Goal: Find contact information: Find contact information

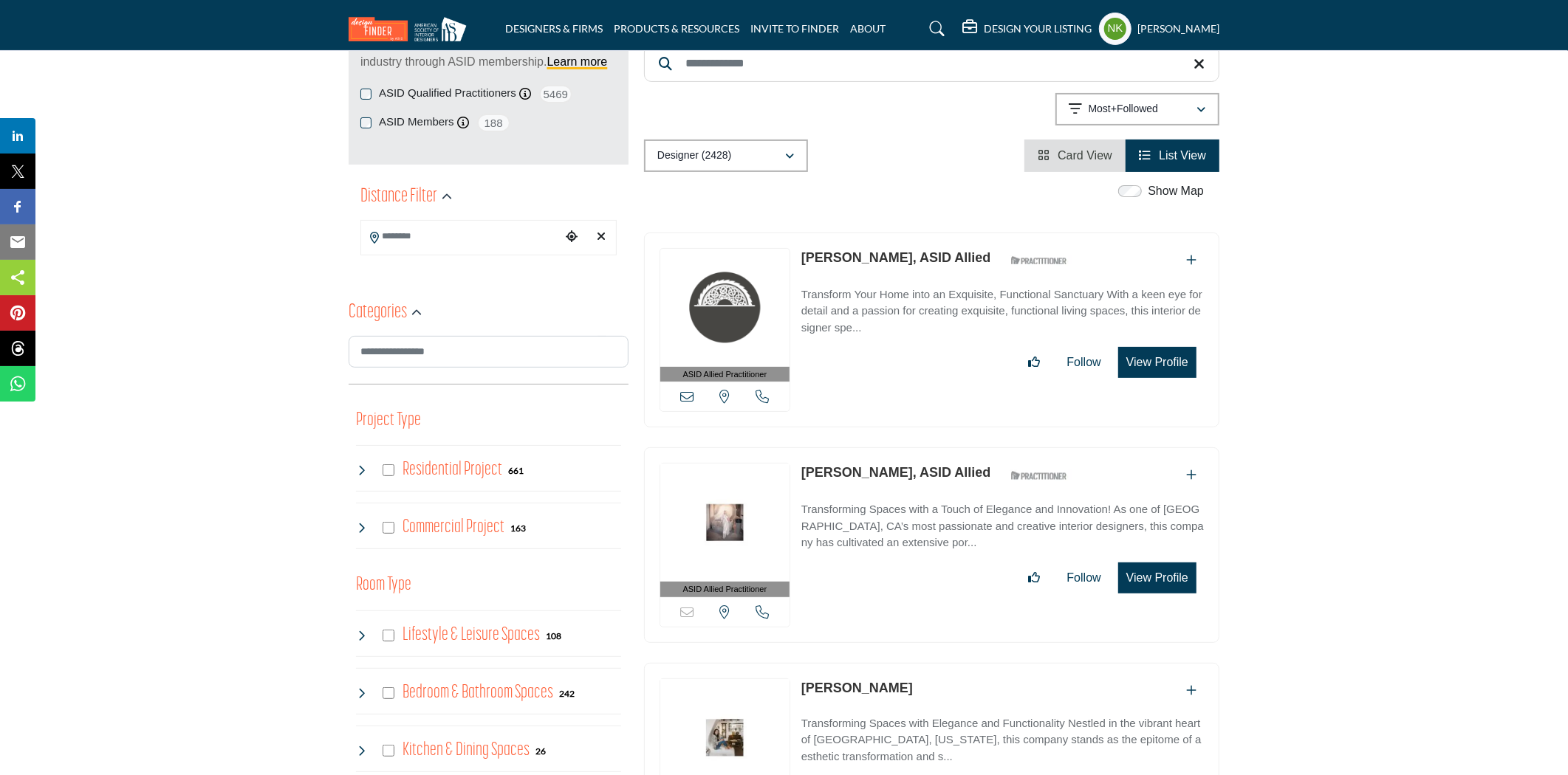
scroll to position [164, 0]
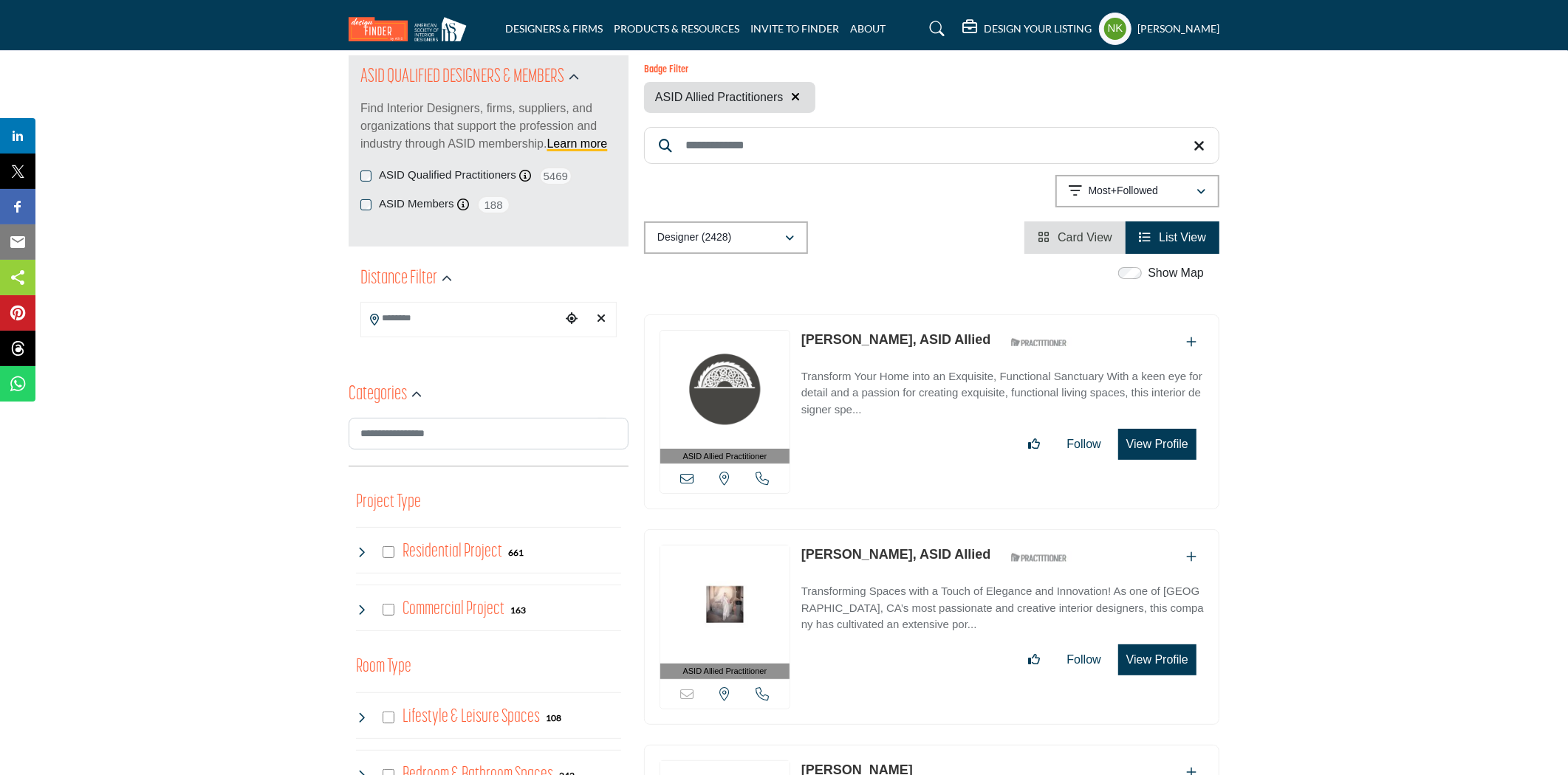
click at [756, 136] on input "Search Keyword" at bounding box center [931, 145] width 576 height 37
paste input "**********"
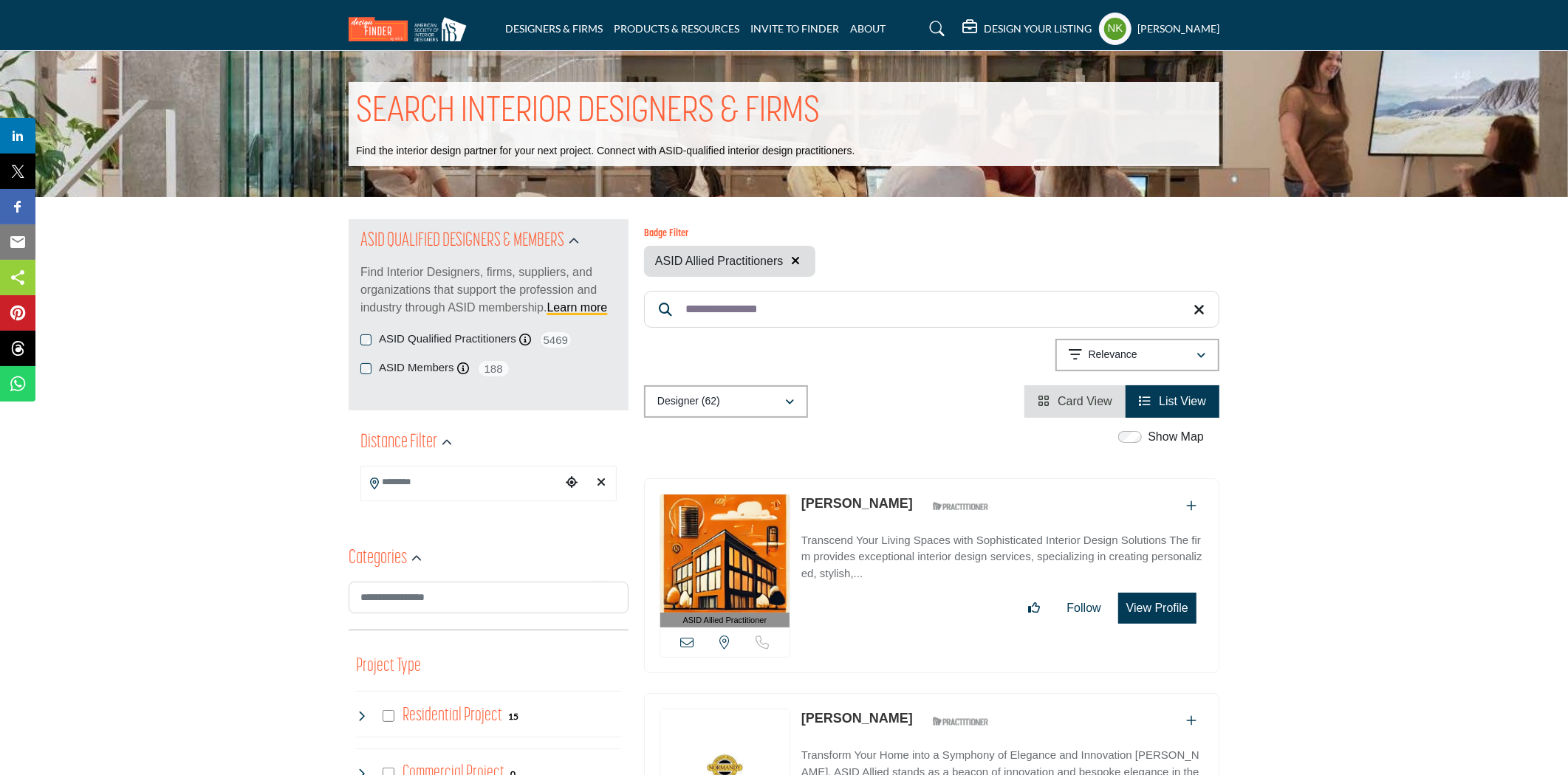
scroll to position [164, 0]
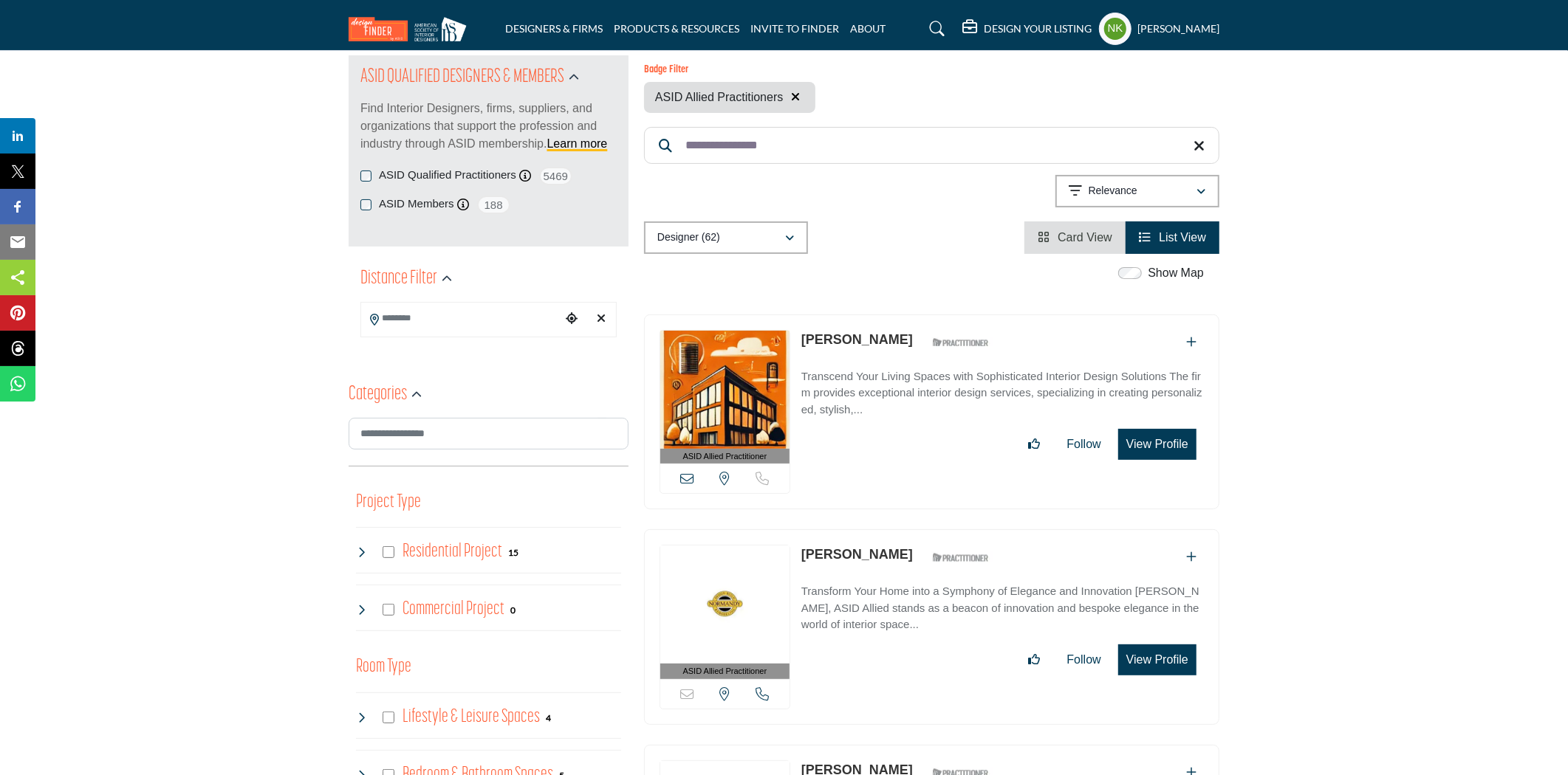
click at [869, 338] on link "Angela Gutekunst" at bounding box center [856, 339] width 111 height 15
drag, startPoint x: 845, startPoint y: 145, endPoint x: 558, endPoint y: 137, distance: 287.1
paste input "Search Keyword"
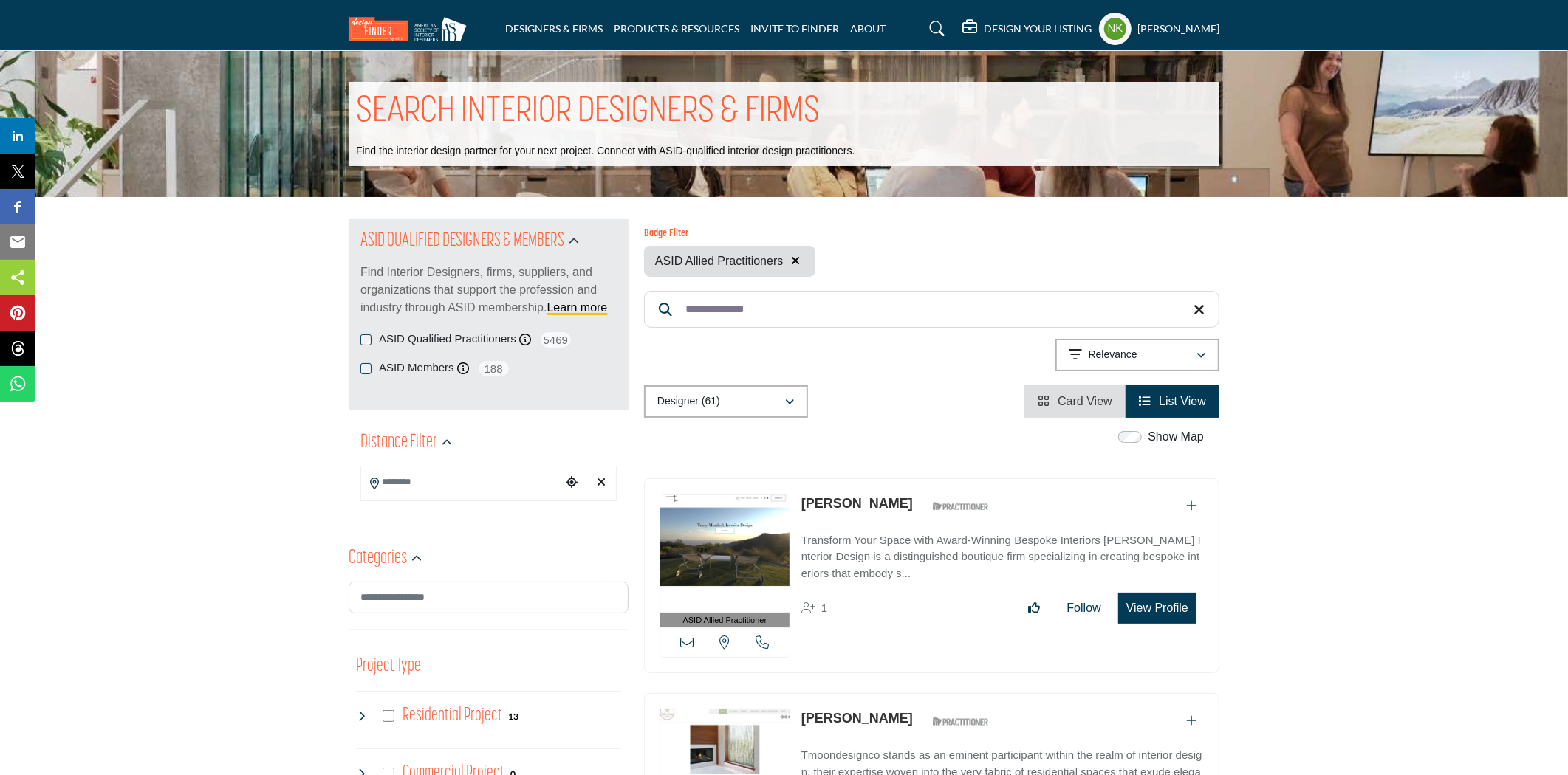
click at [866, 494] on p "Tracy Murdock" at bounding box center [856, 503] width 111 height 20
click at [852, 506] on link "Tracy Murdock" at bounding box center [856, 504] width 111 height 15
click at [765, 319] on input "**********" at bounding box center [931, 309] width 576 height 37
paste input "Search Keyword"
click at [834, 504] on link "Tracy Rives, ASID Allied" at bounding box center [895, 504] width 189 height 15
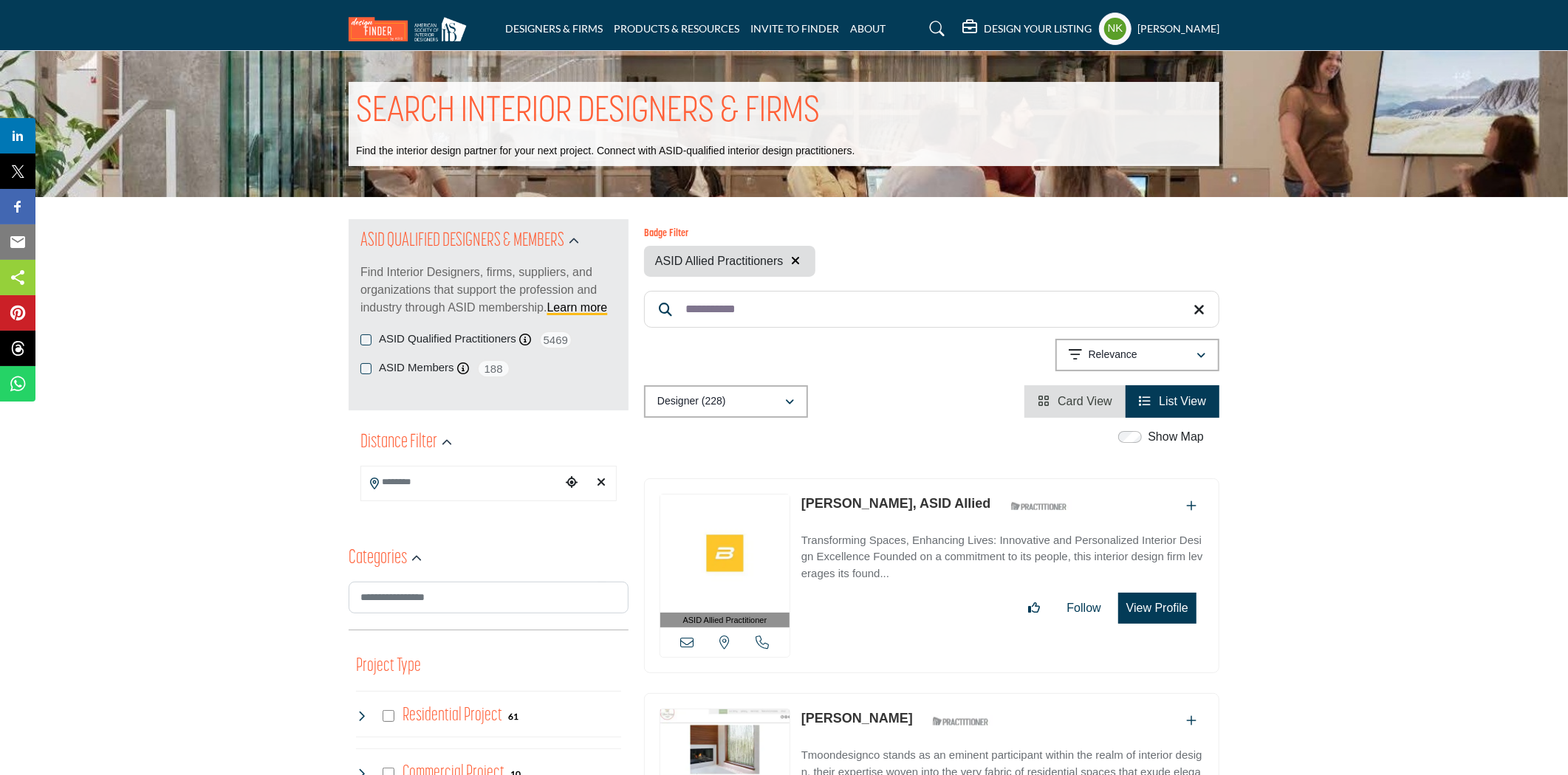
drag, startPoint x: 784, startPoint y: 311, endPoint x: 447, endPoint y: 298, distance: 337.3
paste input "********"
click at [853, 506] on link "Tanya Allen-Mirabal" at bounding box center [856, 504] width 111 height 15
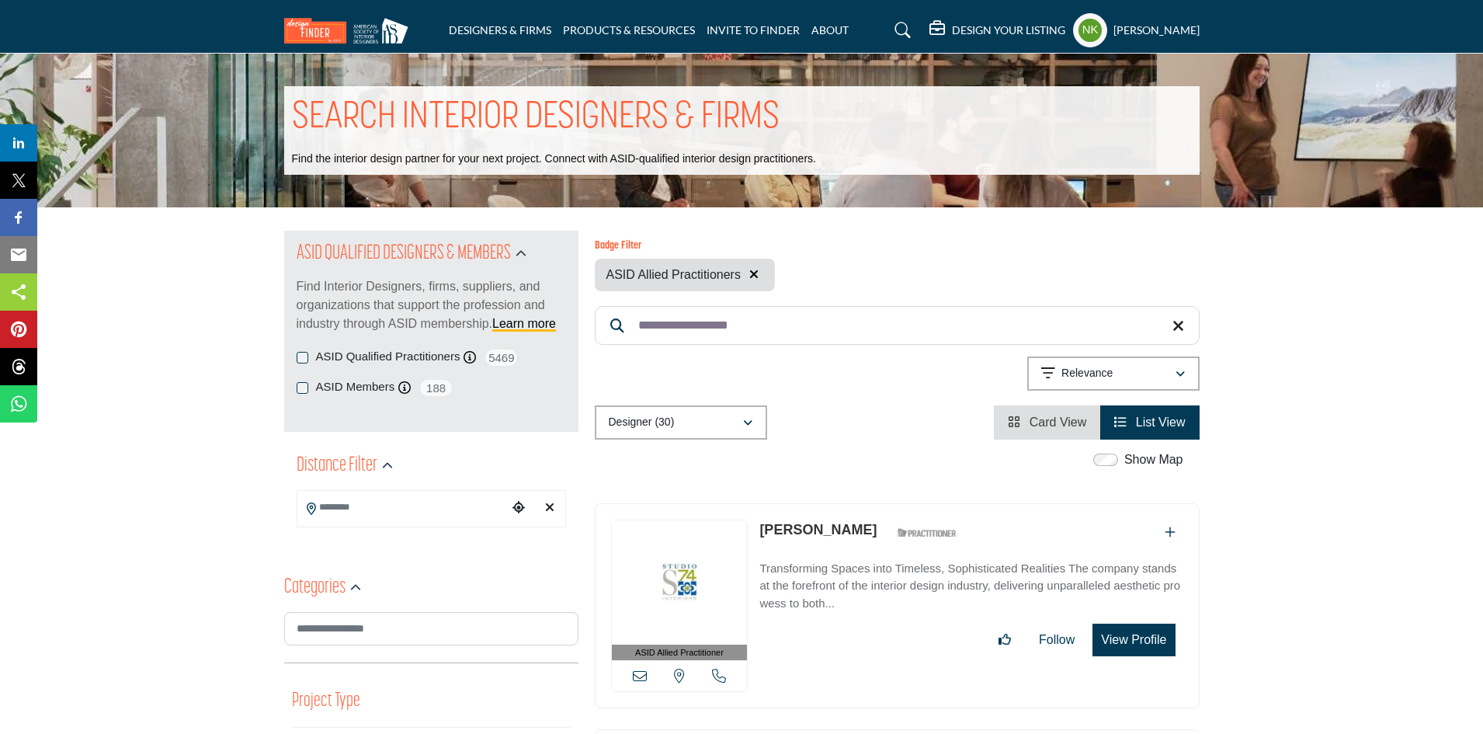
drag, startPoint x: 789, startPoint y: 319, endPoint x: 397, endPoint y: 323, distance: 391.2
paste input "Search Keyword"
type input "**********"
click at [813, 529] on link "Tara Richards" at bounding box center [817, 530] width 117 height 16
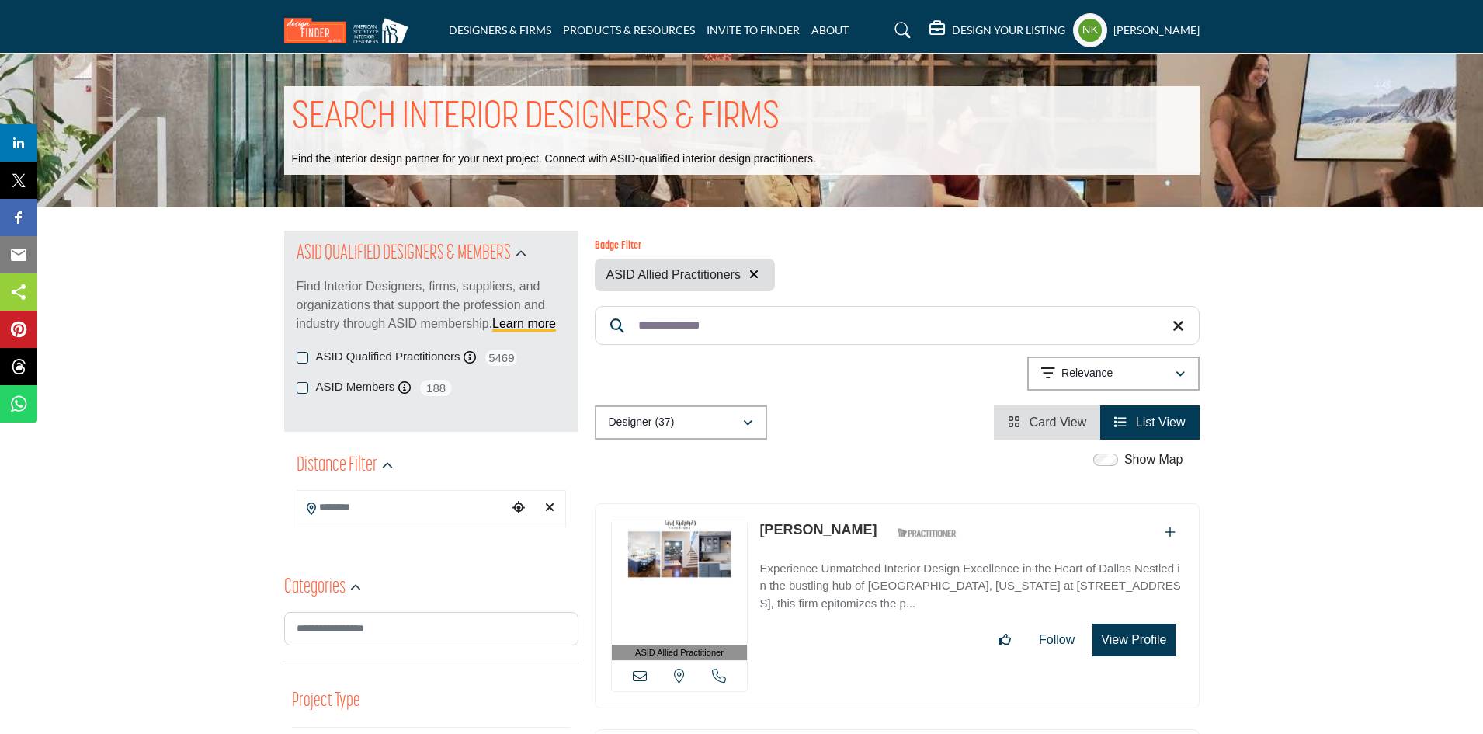
click at [813, 529] on link "Tara Richards" at bounding box center [817, 530] width 117 height 16
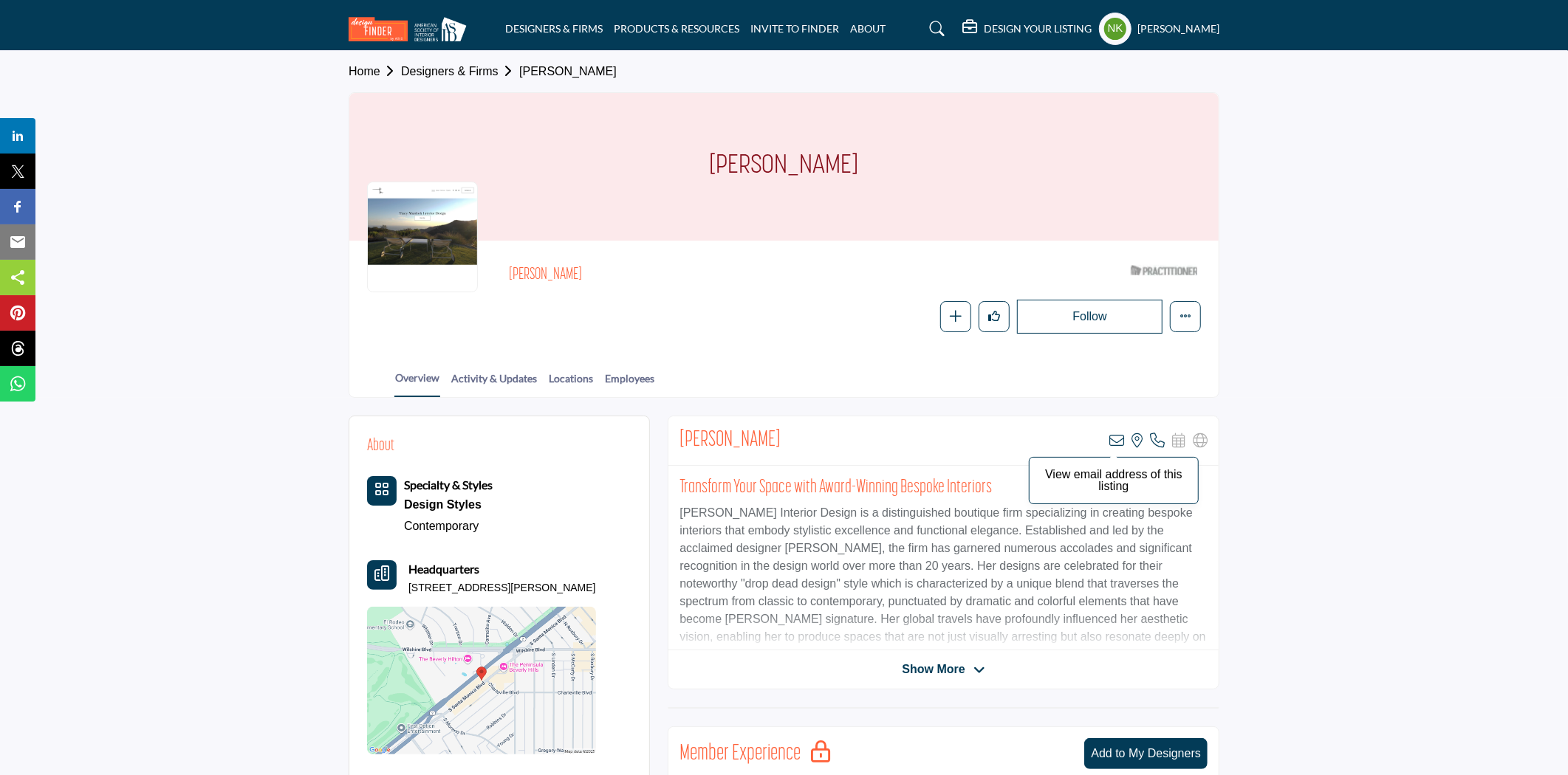
click at [1109, 438] on icon at bounding box center [1117, 441] width 15 height 15
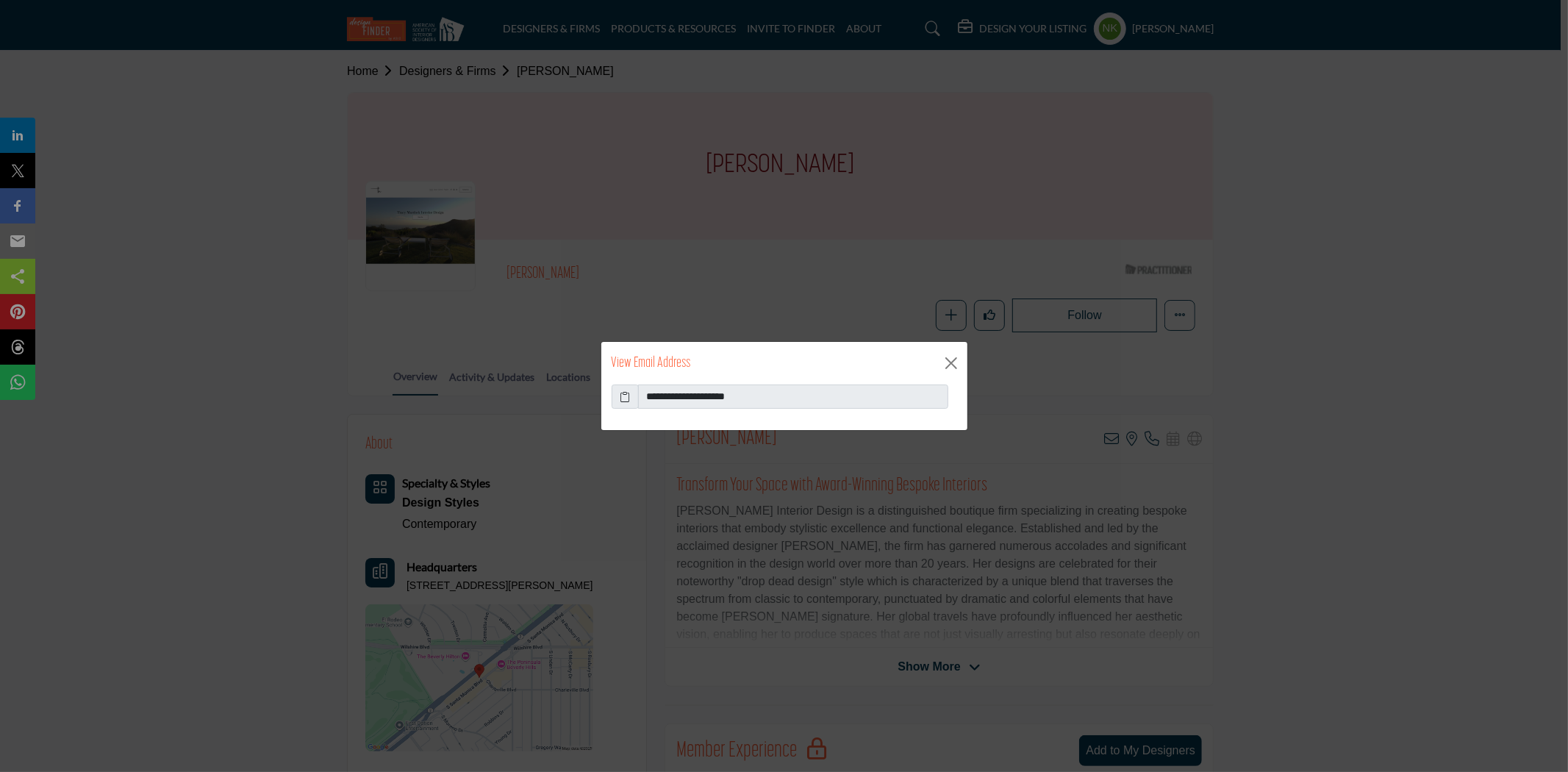
click at [964, 356] on div "View Email Address" at bounding box center [784, 363] width 366 height 43
click at [957, 359] on button "Close" at bounding box center [951, 363] width 22 height 22
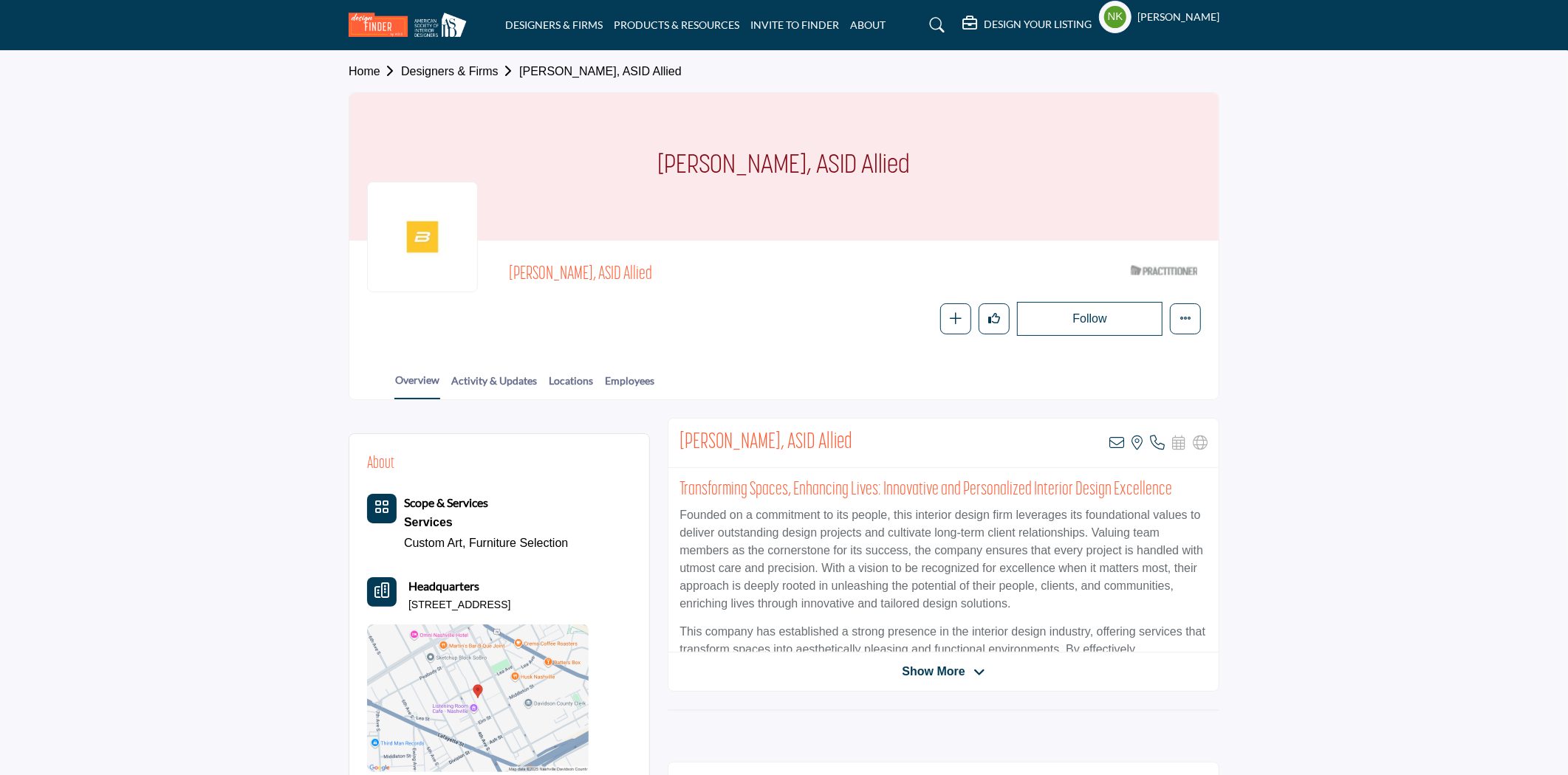
drag, startPoint x: 662, startPoint y: 271, endPoint x: 507, endPoint y: 266, distance: 155.1
click at [513, 269] on span "Tracy Rives, ASID Allied" at bounding box center [676, 275] width 333 height 25
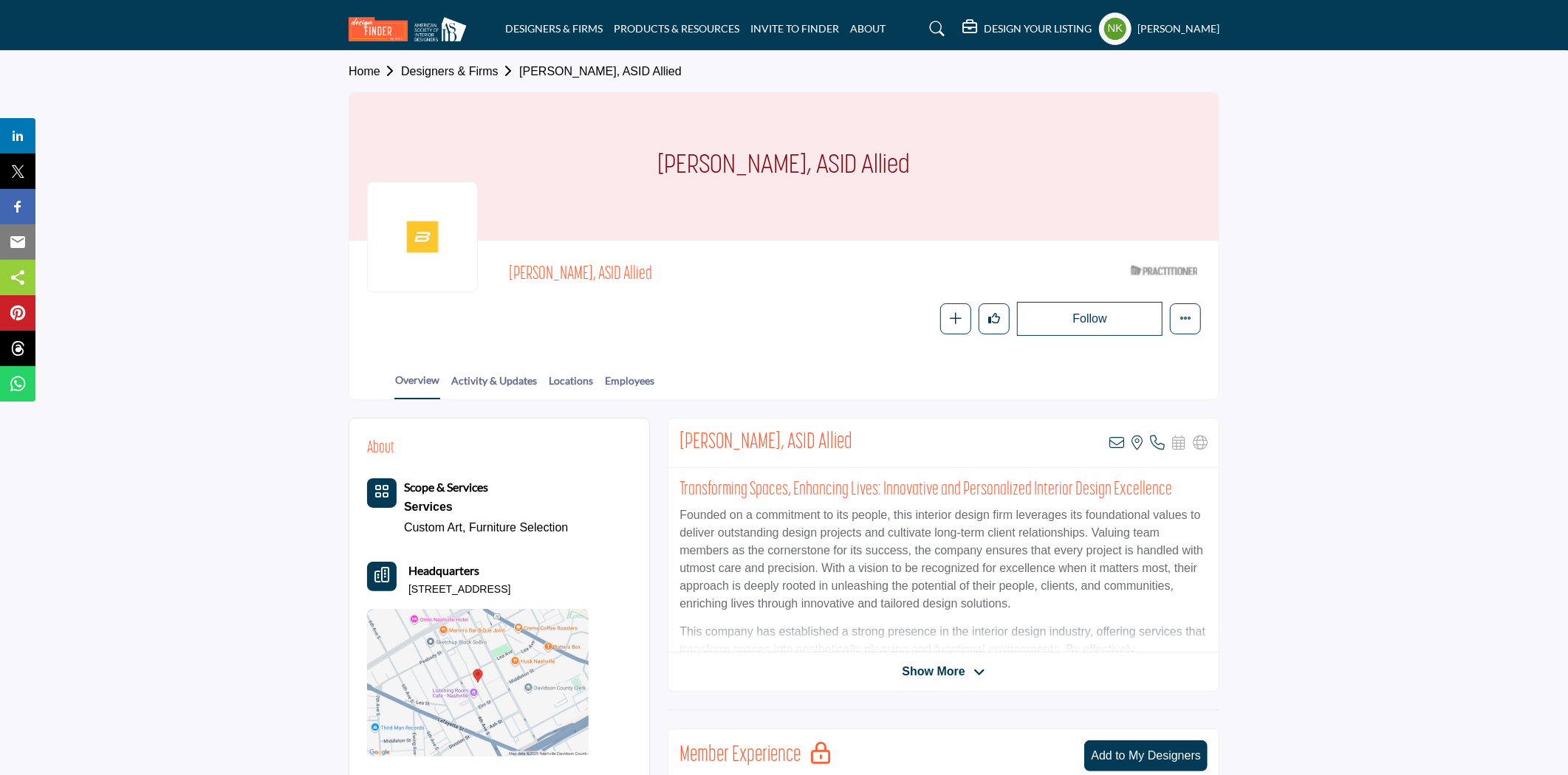
copy span "Tracy Rives, ASID Allied"
click at [1112, 440] on icon at bounding box center [1117, 443] width 15 height 15
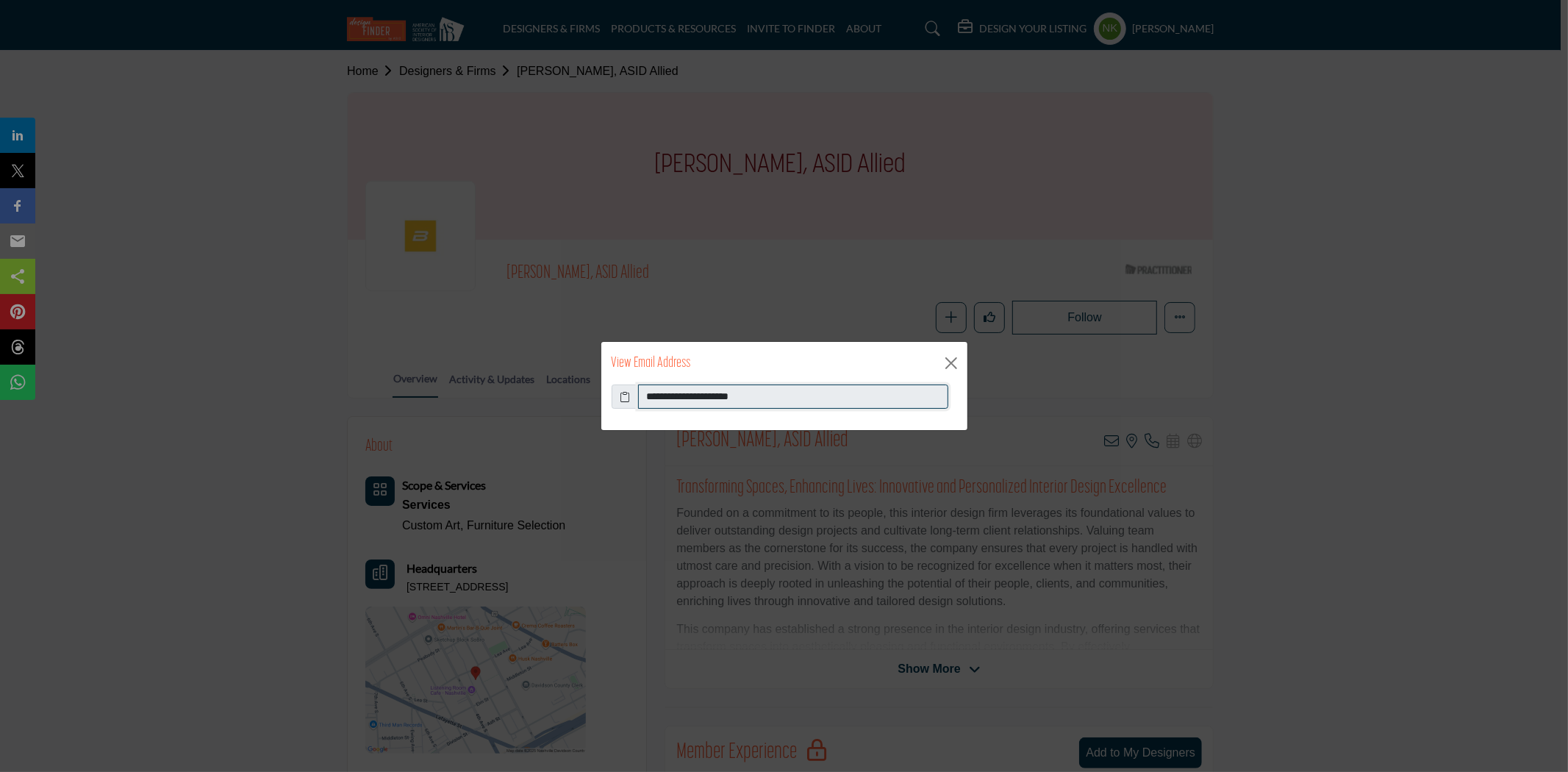
drag, startPoint x: 780, startPoint y: 392, endPoint x: 524, endPoint y: 398, distance: 256.1
click at [525, 398] on div "**********" at bounding box center [784, 386] width 1568 height 772
drag, startPoint x: 949, startPoint y: 362, endPoint x: 790, endPoint y: 292, distance: 173.7
click at [949, 360] on button "Close" at bounding box center [951, 363] width 22 height 22
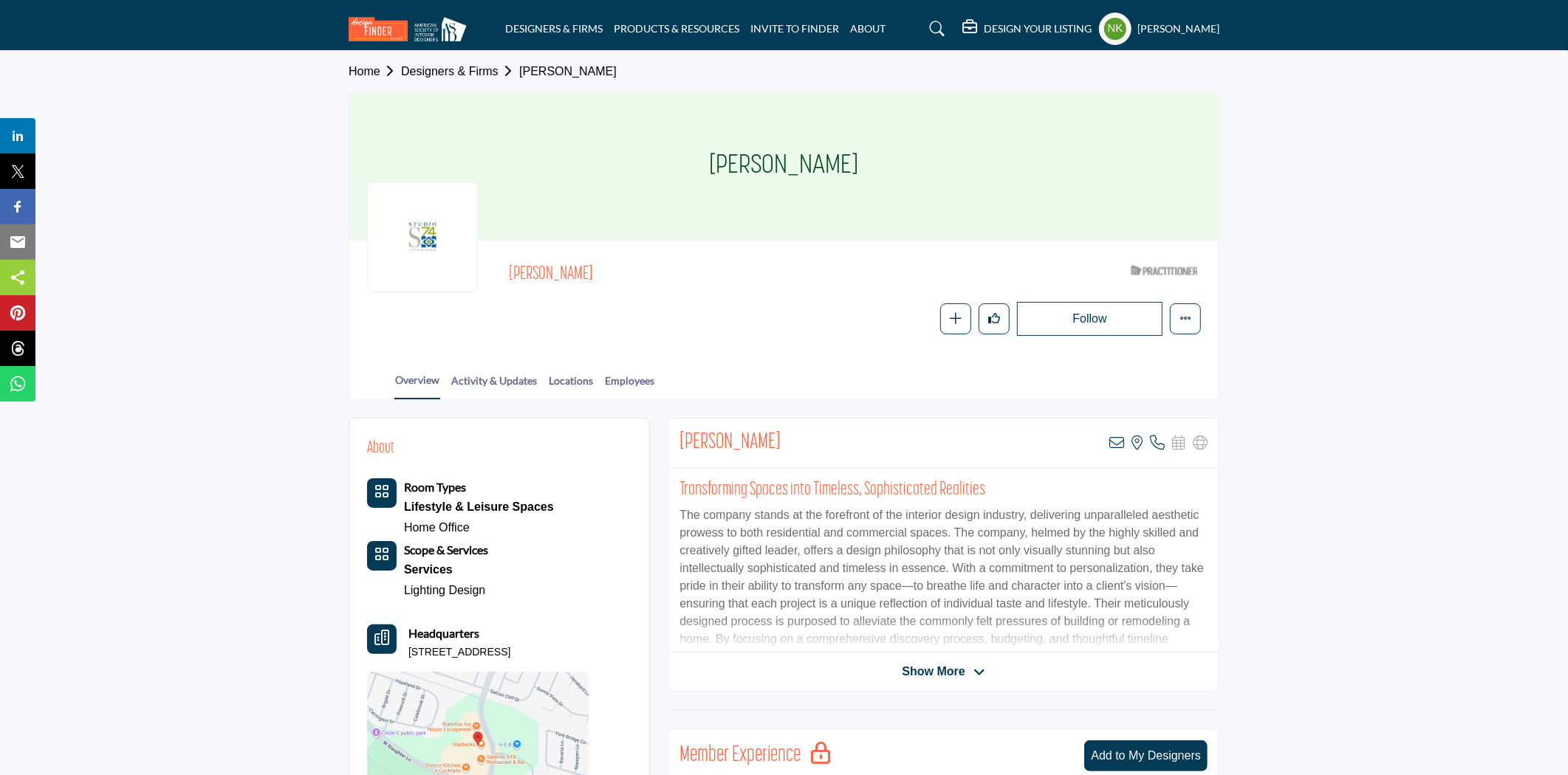
click at [1120, 450] on div "Tanya Allen-Mirabal View email address of this listing View the location of thi…" at bounding box center [943, 443] width 550 height 49
click at [1114, 444] on icon at bounding box center [1117, 443] width 15 height 15
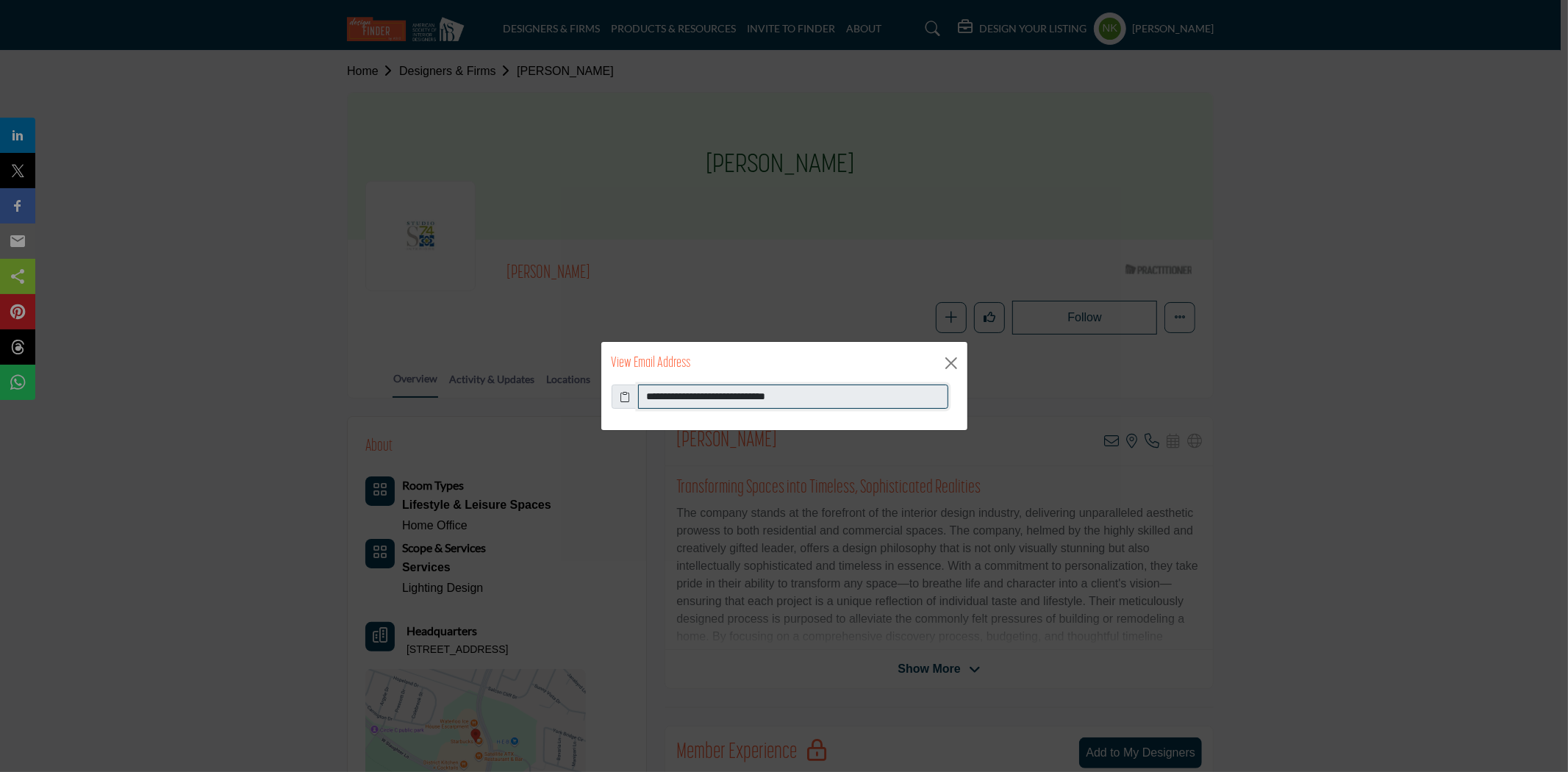
drag, startPoint x: 828, startPoint y: 391, endPoint x: 472, endPoint y: 364, distance: 357.0
click at [472, 364] on div "**********" at bounding box center [784, 386] width 1568 height 772
click at [960, 353] on button "Close" at bounding box center [951, 363] width 22 height 22
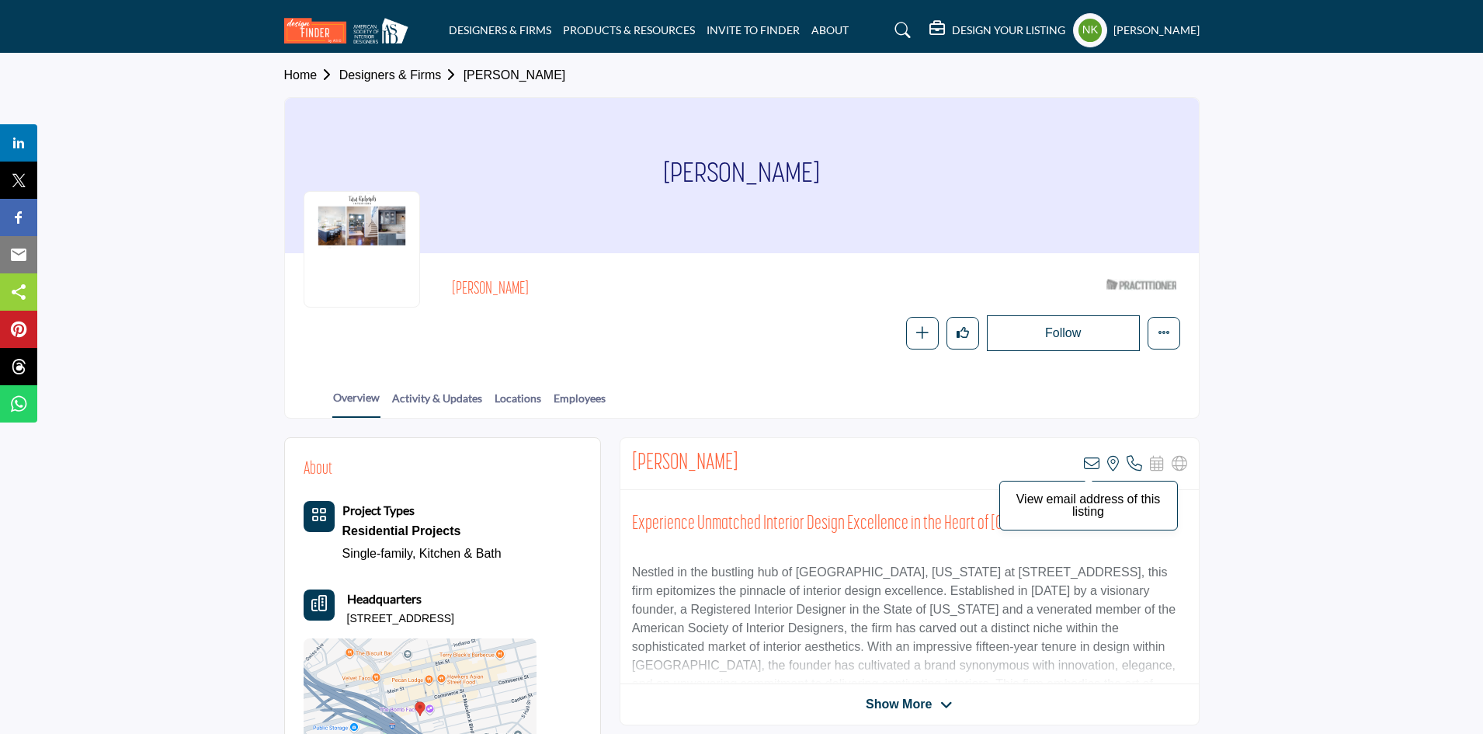
click at [1085, 467] on icon at bounding box center [1092, 464] width 16 height 16
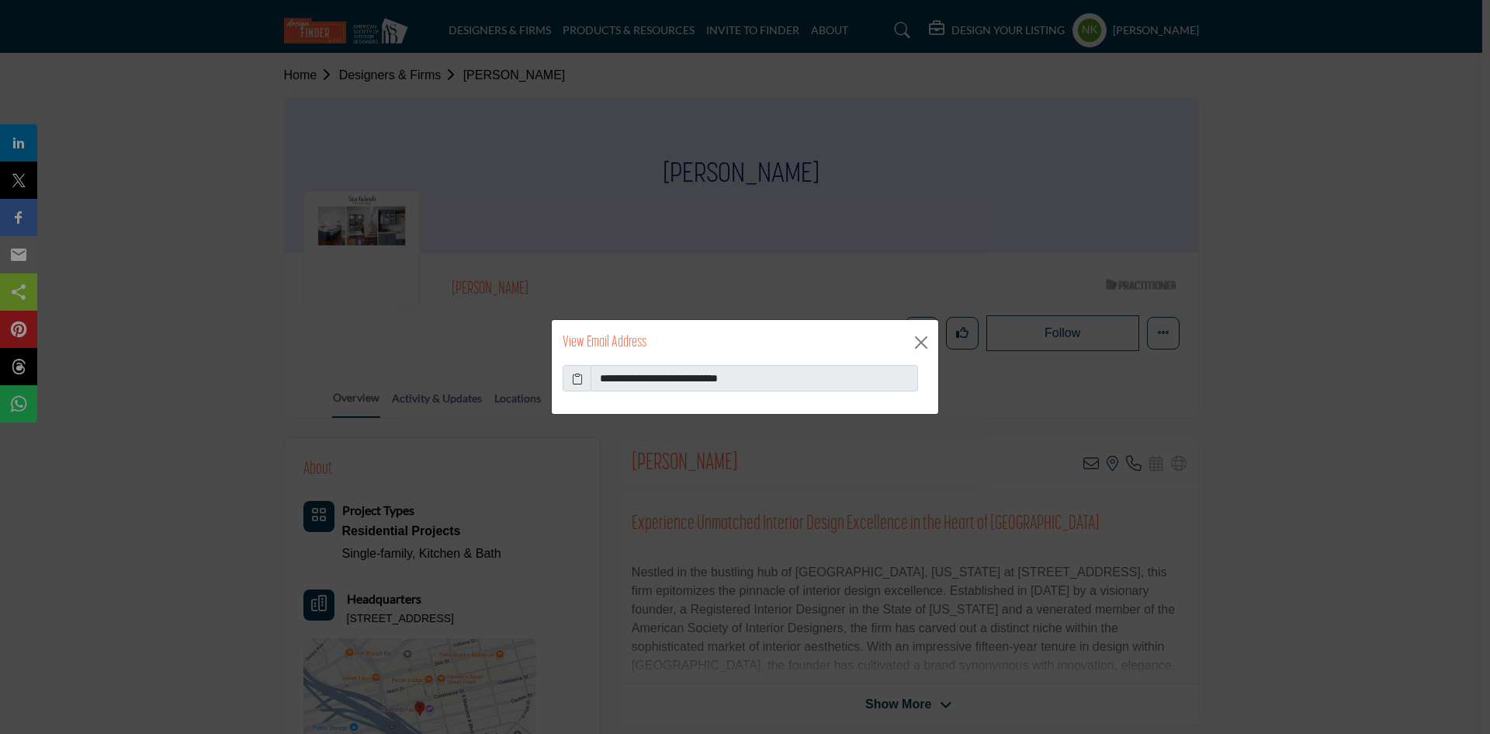
drag, startPoint x: 781, startPoint y: 363, endPoint x: 473, endPoint y: 376, distance: 307.7
click at [473, 376] on div "**********" at bounding box center [745, 367] width 1490 height 734
drag, startPoint x: 786, startPoint y: 373, endPoint x: 508, endPoint y: 383, distance: 277.3
click at [508, 383] on div "**********" at bounding box center [745, 367] width 1490 height 734
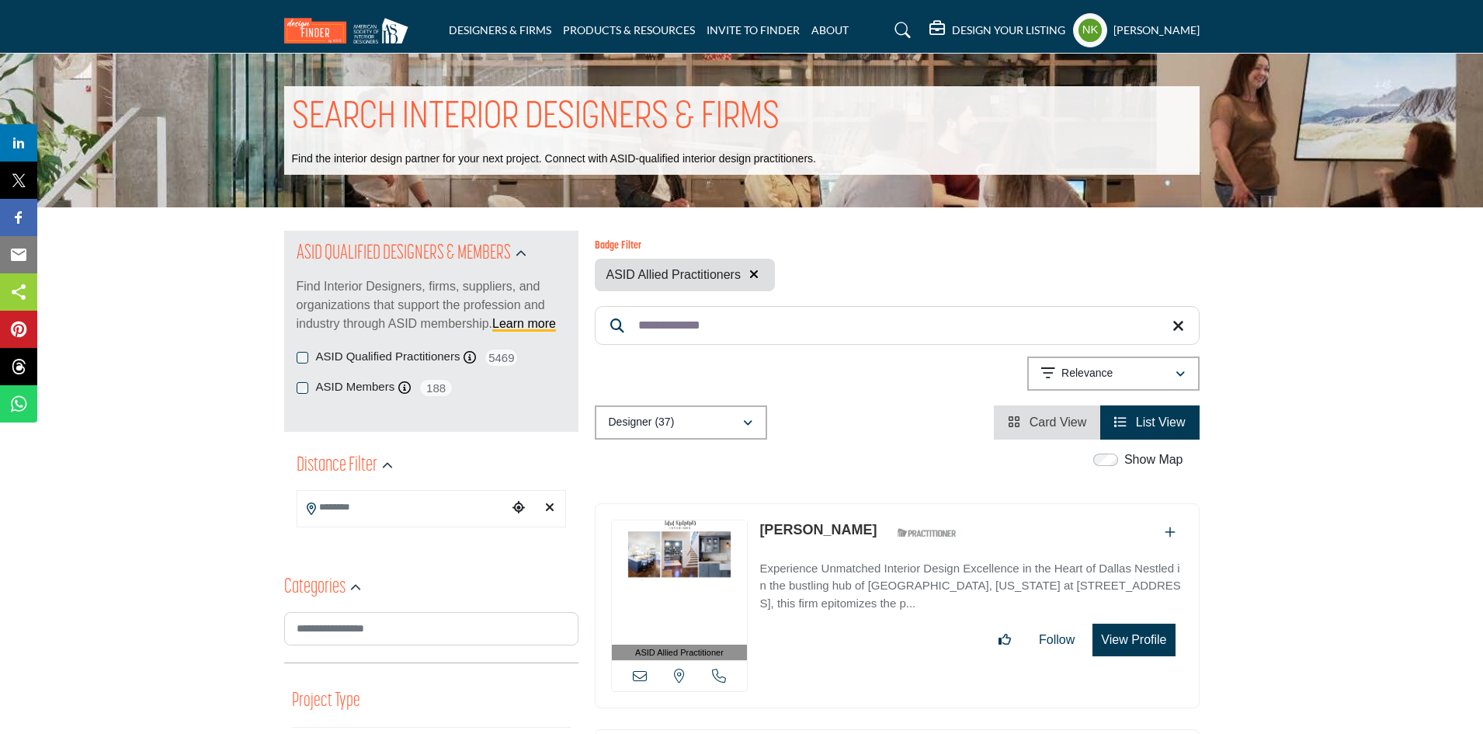
drag, startPoint x: 751, startPoint y: 332, endPoint x: 424, endPoint y: 305, distance: 328.7
paste input "Search Keyword"
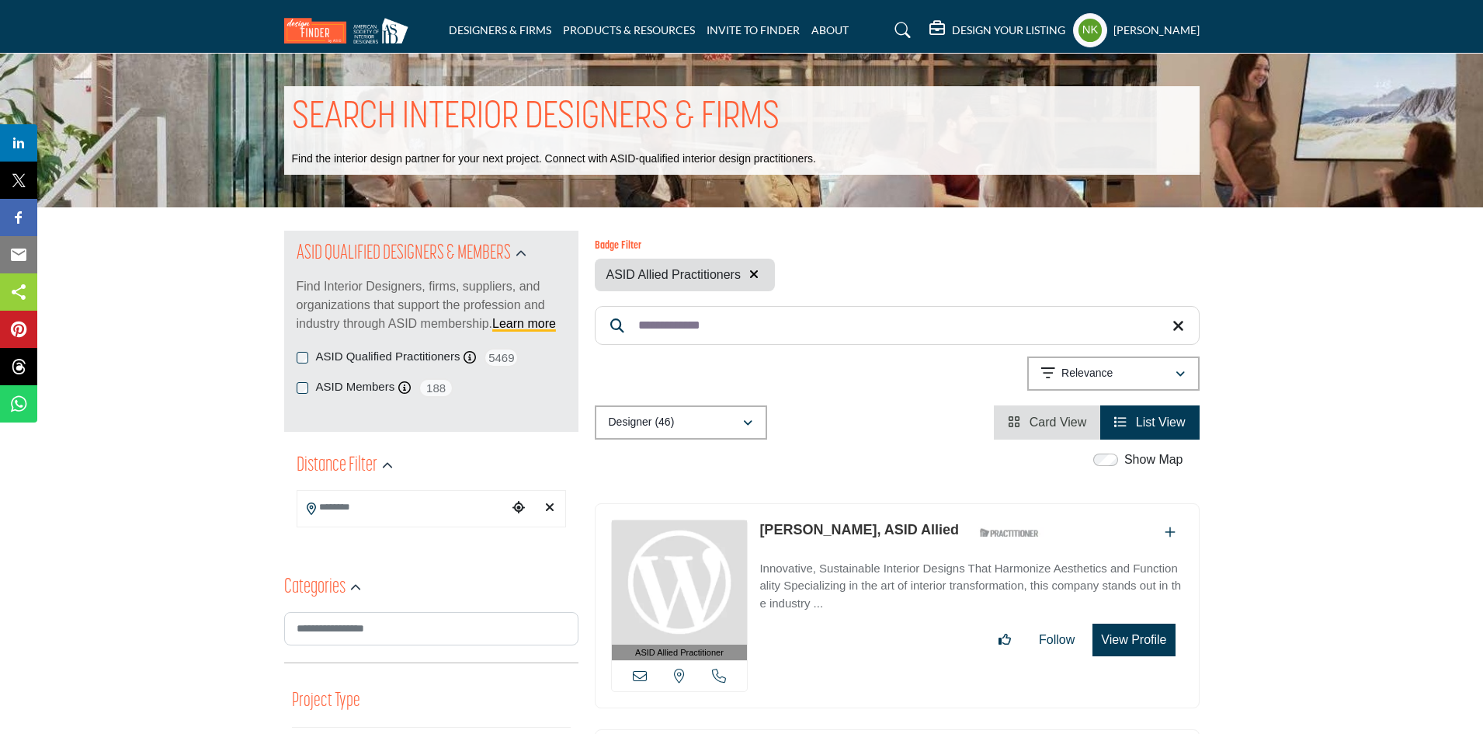
click at [809, 524] on link "[PERSON_NAME], ASID Allied" at bounding box center [858, 530] width 199 height 16
drag, startPoint x: 738, startPoint y: 327, endPoint x: 452, endPoint y: 301, distance: 287.6
paste input "***"
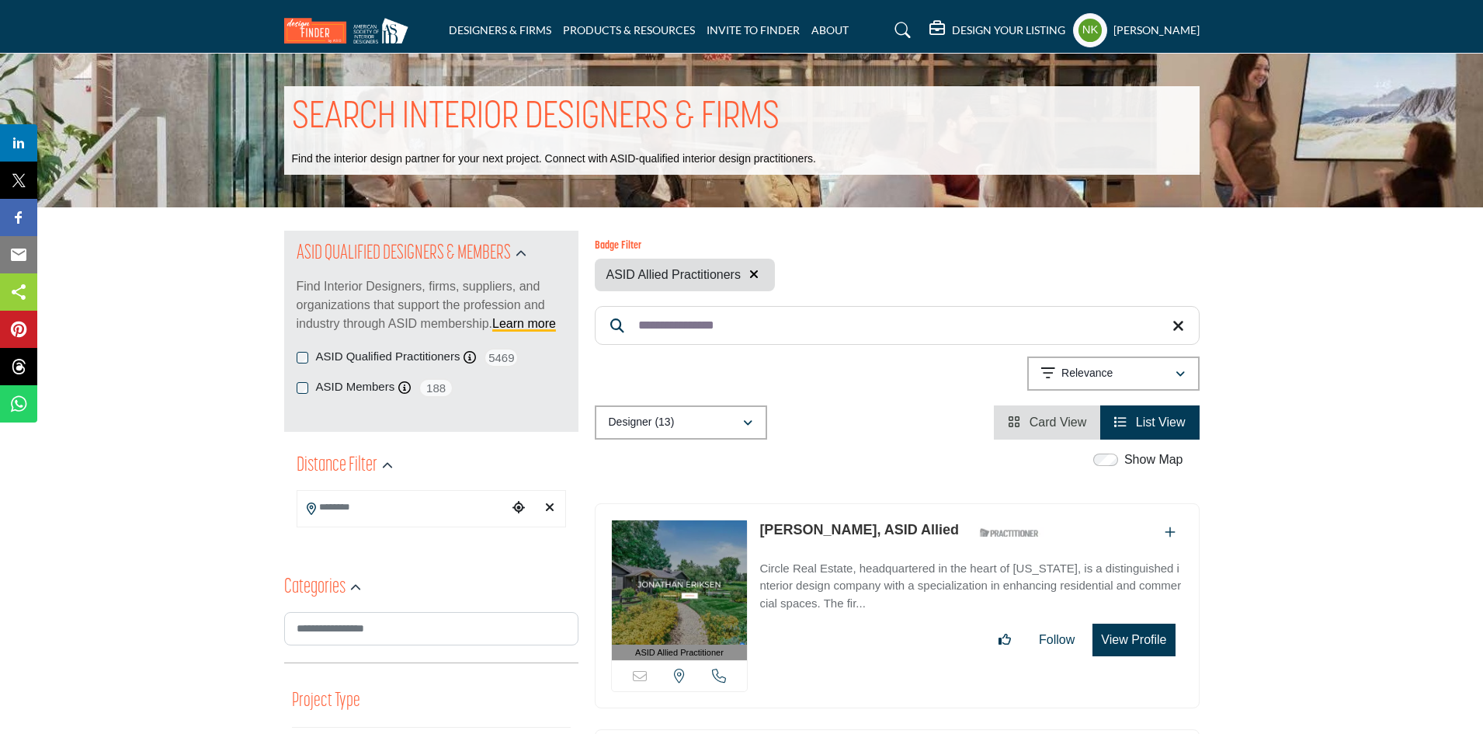
scroll to position [78, 0]
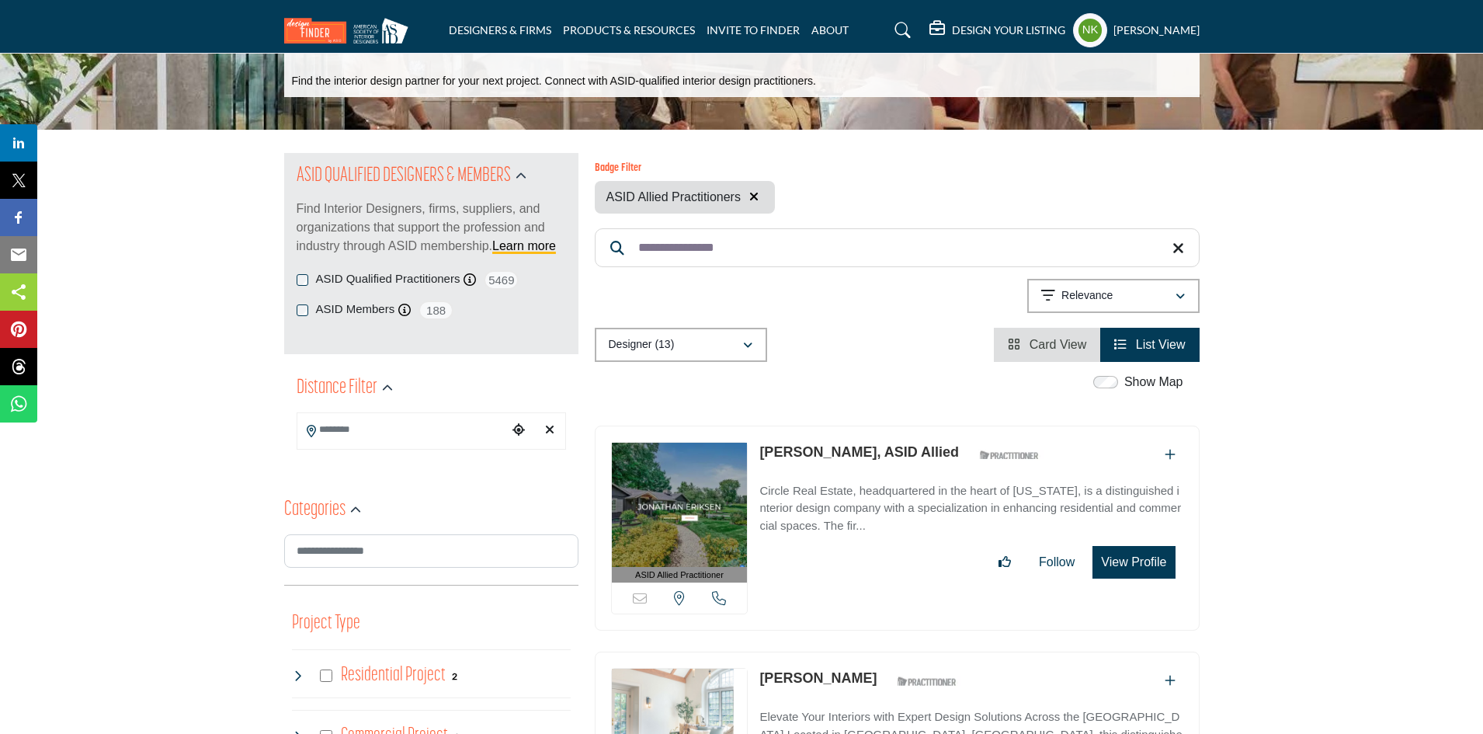
type input "**********"
click at [825, 459] on link "[PERSON_NAME], ASID Allied" at bounding box center [858, 452] width 199 height 16
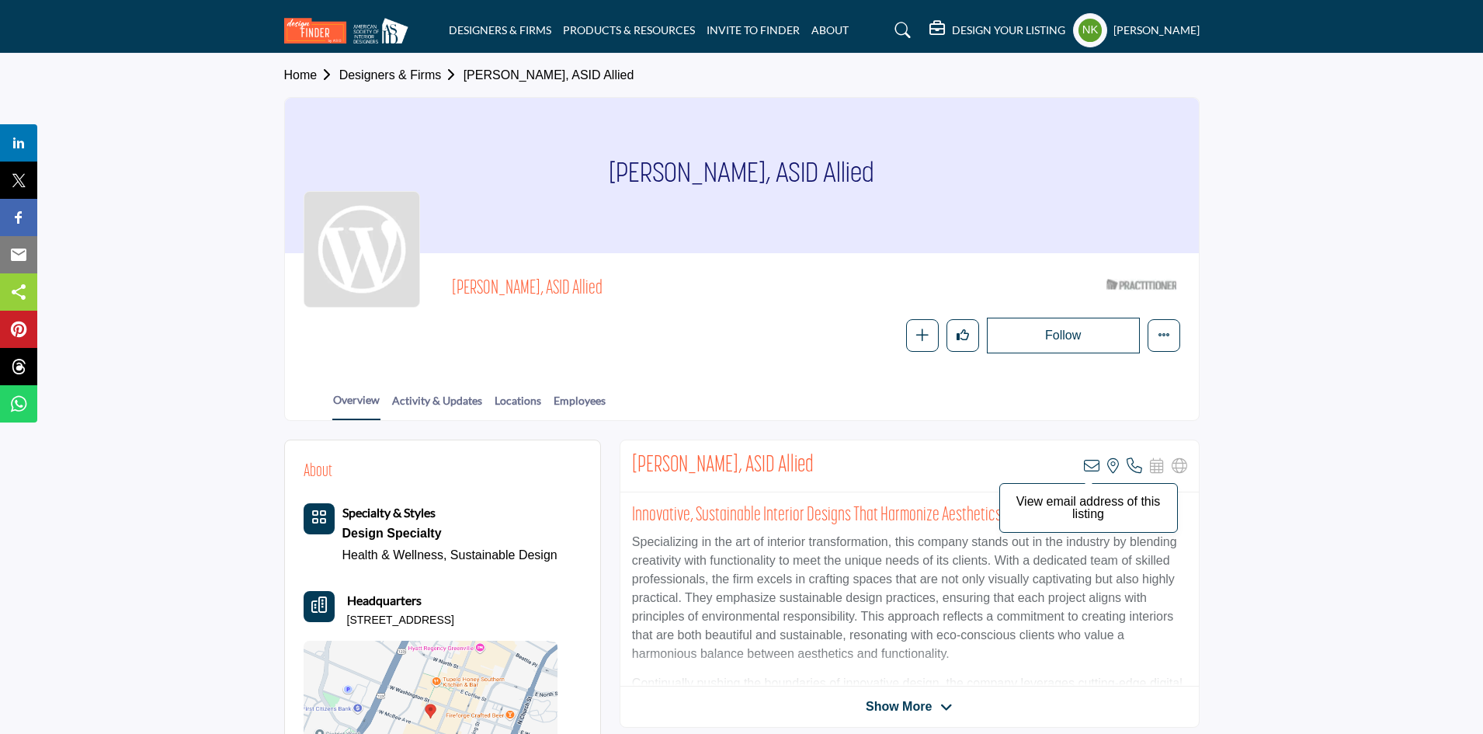
click at [1094, 465] on icon at bounding box center [1092, 466] width 16 height 16
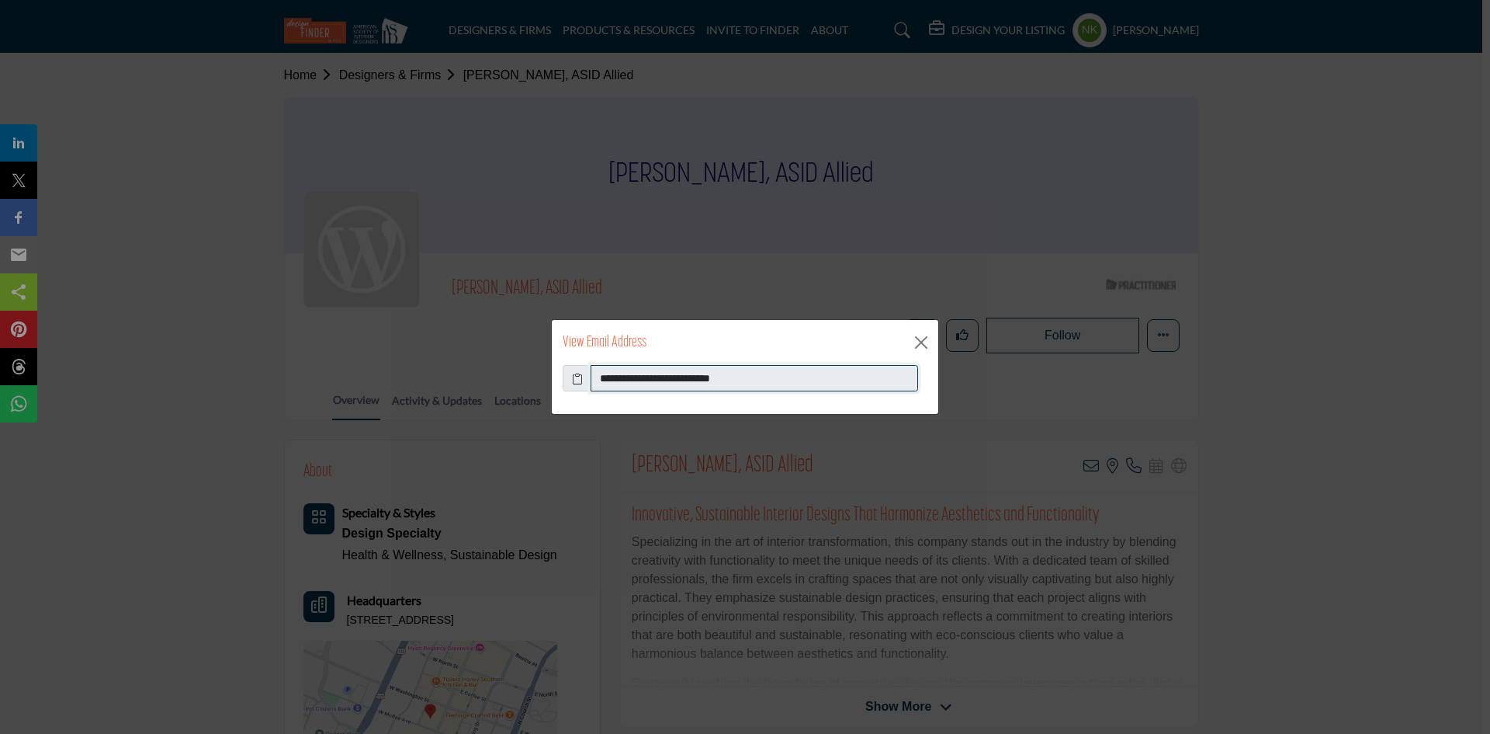
drag, startPoint x: 766, startPoint y: 380, endPoint x: 386, endPoint y: 361, distance: 380.8
click at [387, 361] on div "**********" at bounding box center [745, 367] width 1490 height 734
click at [924, 338] on button "Close" at bounding box center [921, 342] width 23 height 23
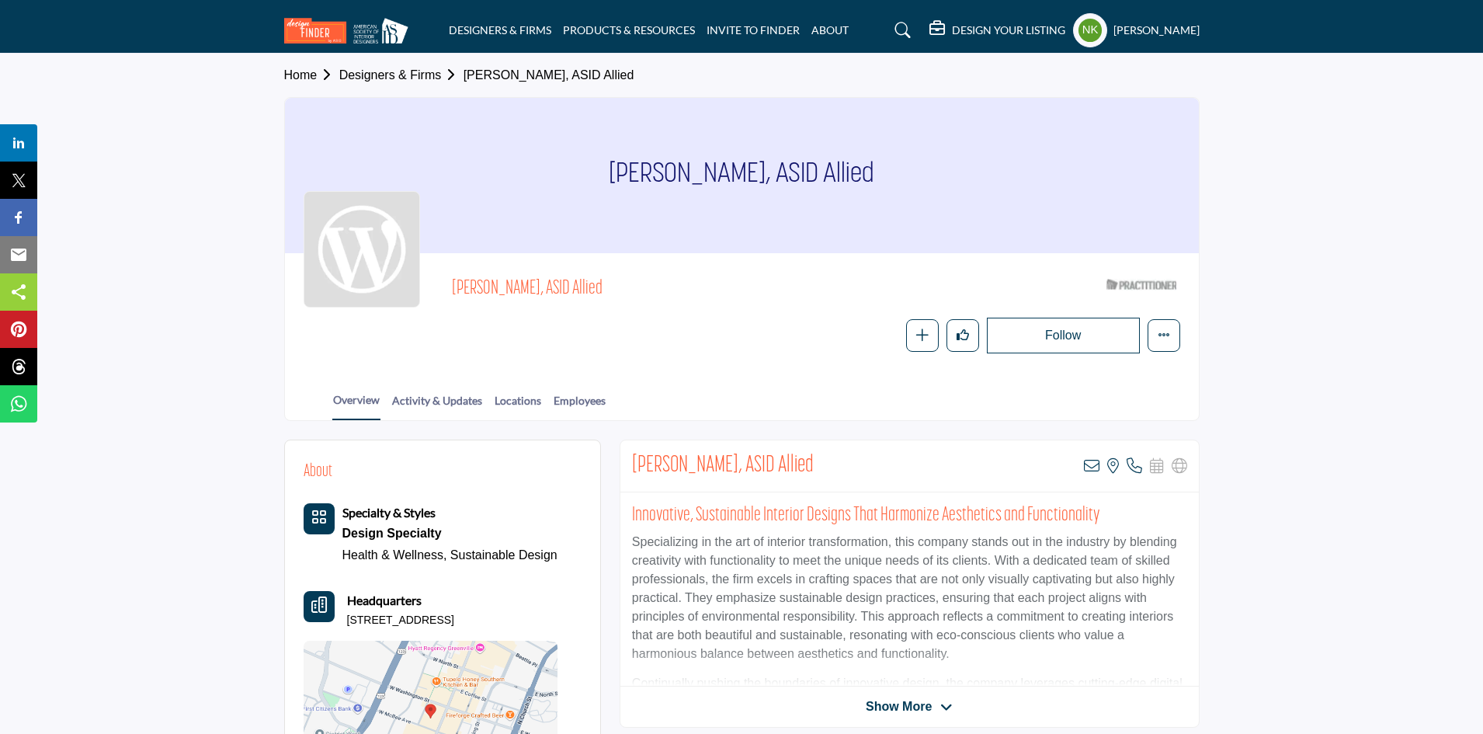
drag, startPoint x: 671, startPoint y: 277, endPoint x: 456, endPoint y: 267, distance: 216.0
click at [456, 267] on div "Tamara Sheils, ASID Allied ASID Qualified Practitioner who validates work and e…" at bounding box center [742, 312] width 914 height 119
copy span "Tamara Sheils, ASID Allied"
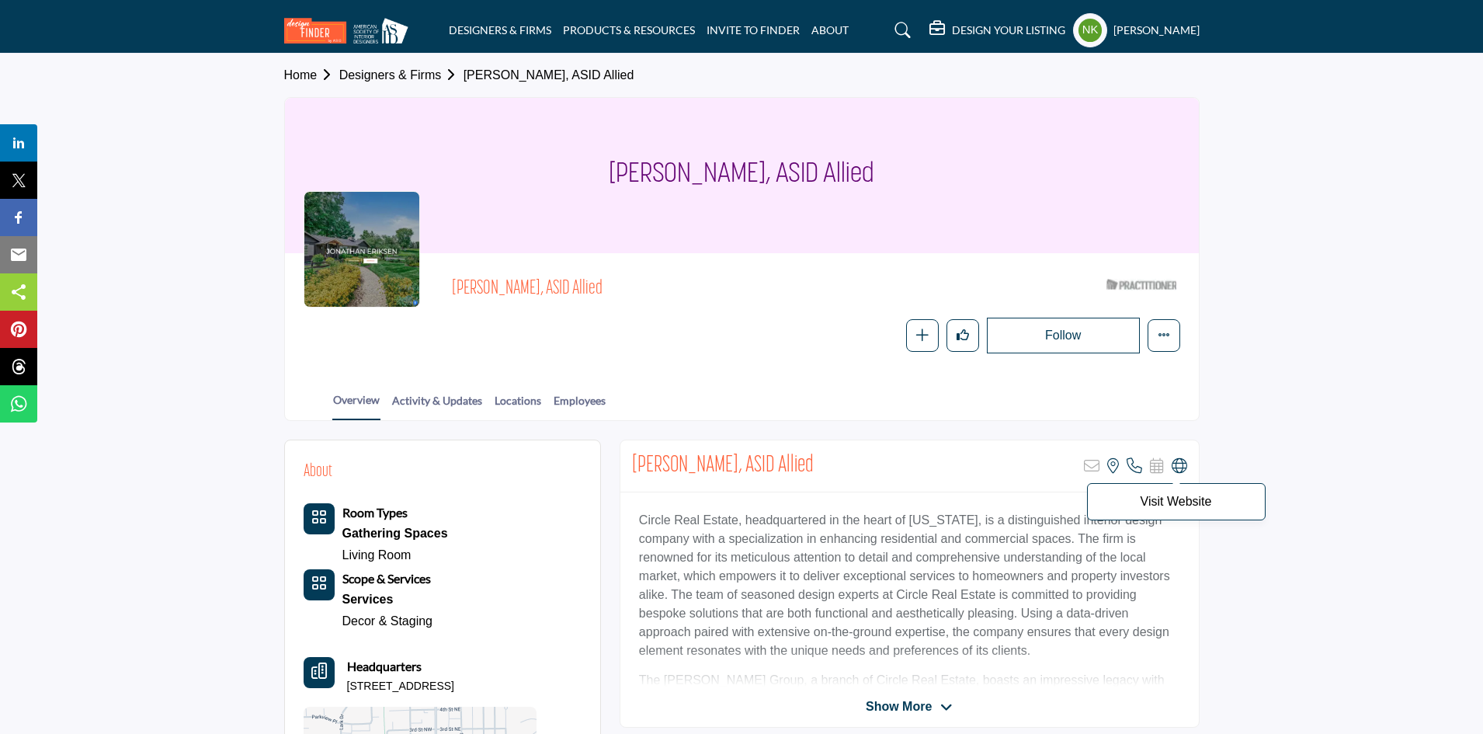
click at [1171, 466] on icon at bounding box center [1179, 466] width 16 height 16
click at [1180, 463] on icon at bounding box center [1179, 466] width 16 height 16
click at [1177, 464] on icon at bounding box center [1179, 466] width 16 height 16
click at [1180, 462] on icon at bounding box center [1179, 466] width 16 height 16
drag, startPoint x: 636, startPoint y: 279, endPoint x: 448, endPoint y: 289, distance: 188.1
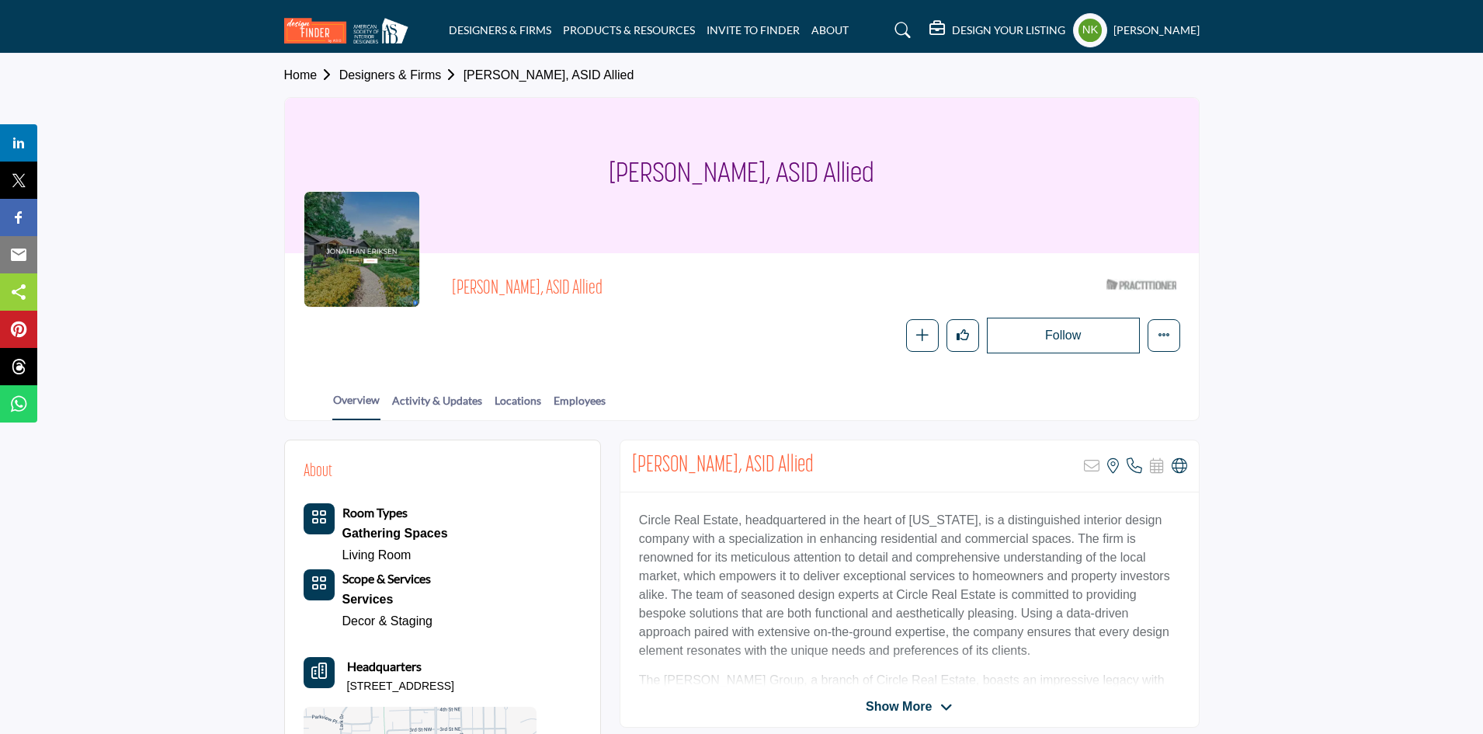
click at [448, 289] on div "Jonathan Eriksen, ASID Allied ASID Qualified Practitioner who validates work an…" at bounding box center [741, 313] width 876 height 82
copy span "[PERSON_NAME], ASID Allied"
click at [463, 297] on span "[PERSON_NAME], ASID Allied" at bounding box center [627, 289] width 350 height 26
drag, startPoint x: 446, startPoint y: 274, endPoint x: 618, endPoint y: 286, distance: 171.9
click at [618, 286] on div "Jonathan Eriksen, ASID Allied ASID Qualified Practitioner who validates work an…" at bounding box center [741, 313] width 876 height 82
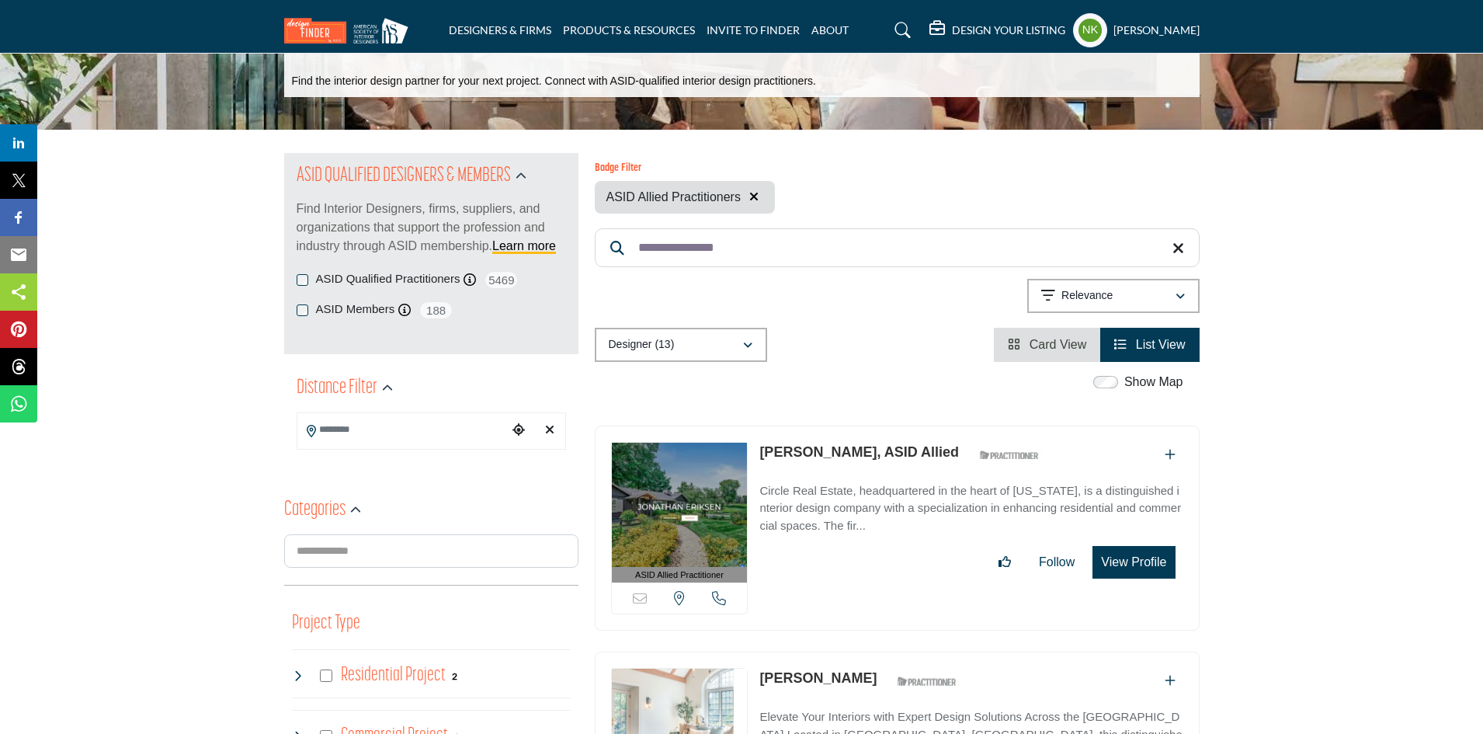
scroll to position [78, 0]
drag, startPoint x: 774, startPoint y: 258, endPoint x: 542, endPoint y: 215, distance: 236.0
paste input "Search Keyword"
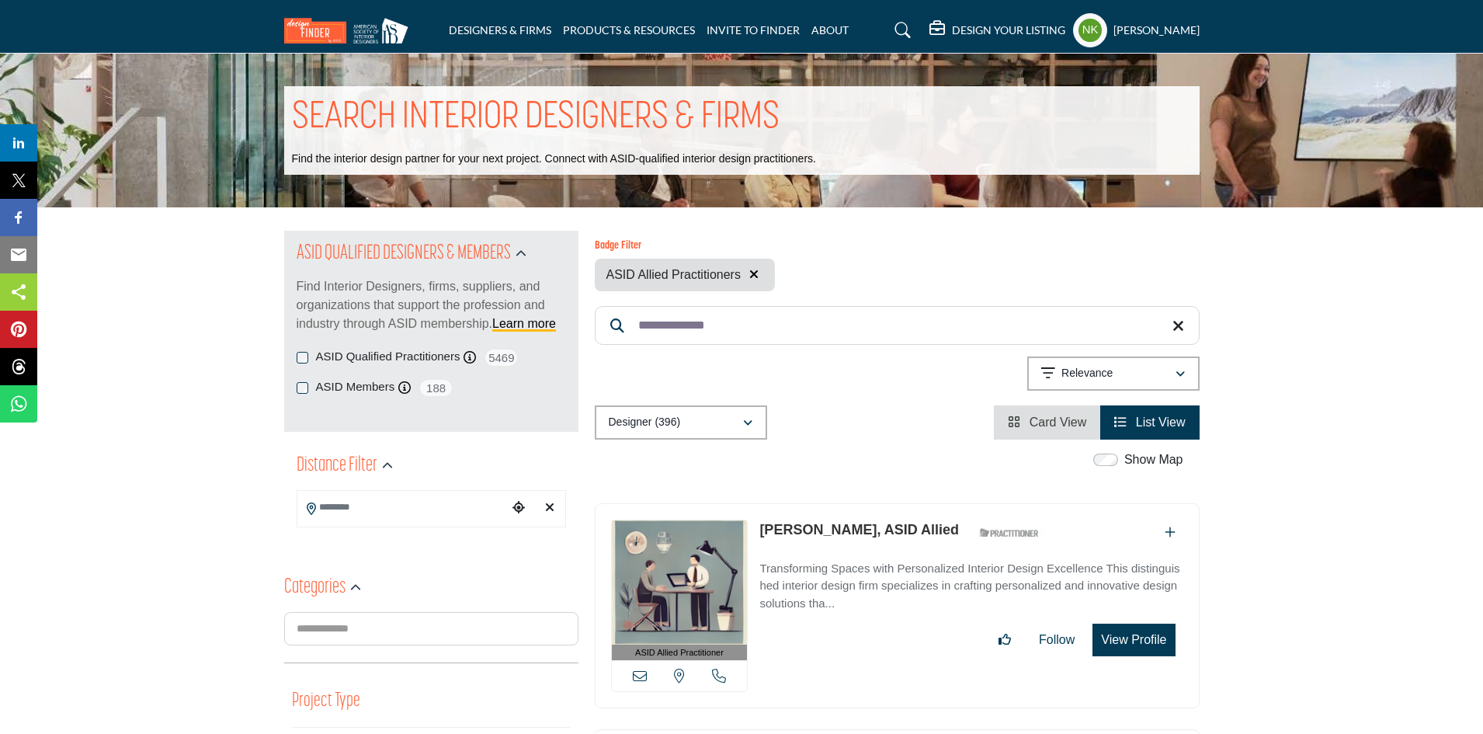
click at [813, 525] on link "[PERSON_NAME], ASID Allied" at bounding box center [858, 530] width 199 height 16
drag, startPoint x: 749, startPoint y: 331, endPoint x: 566, endPoint y: 303, distance: 185.4
paste input "***"
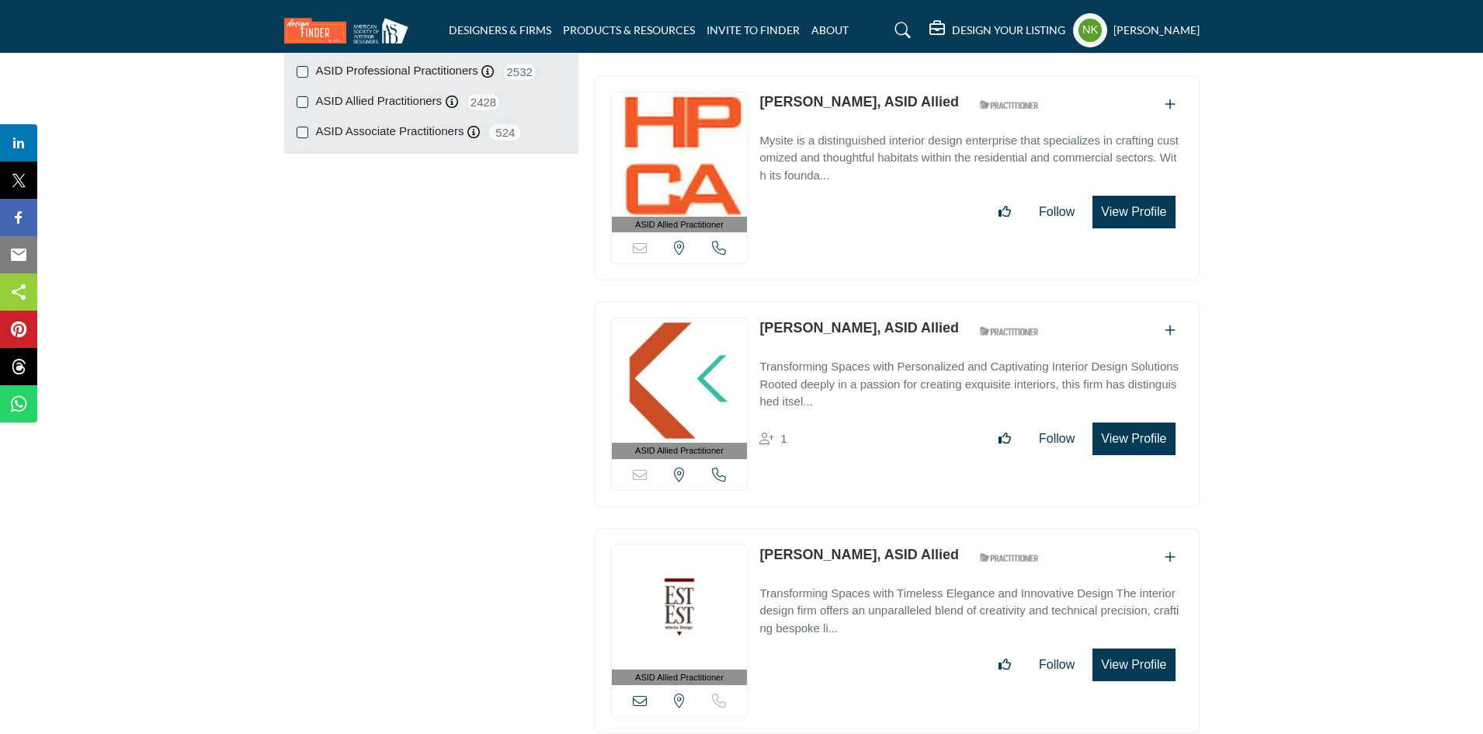
scroll to position [1475, 0]
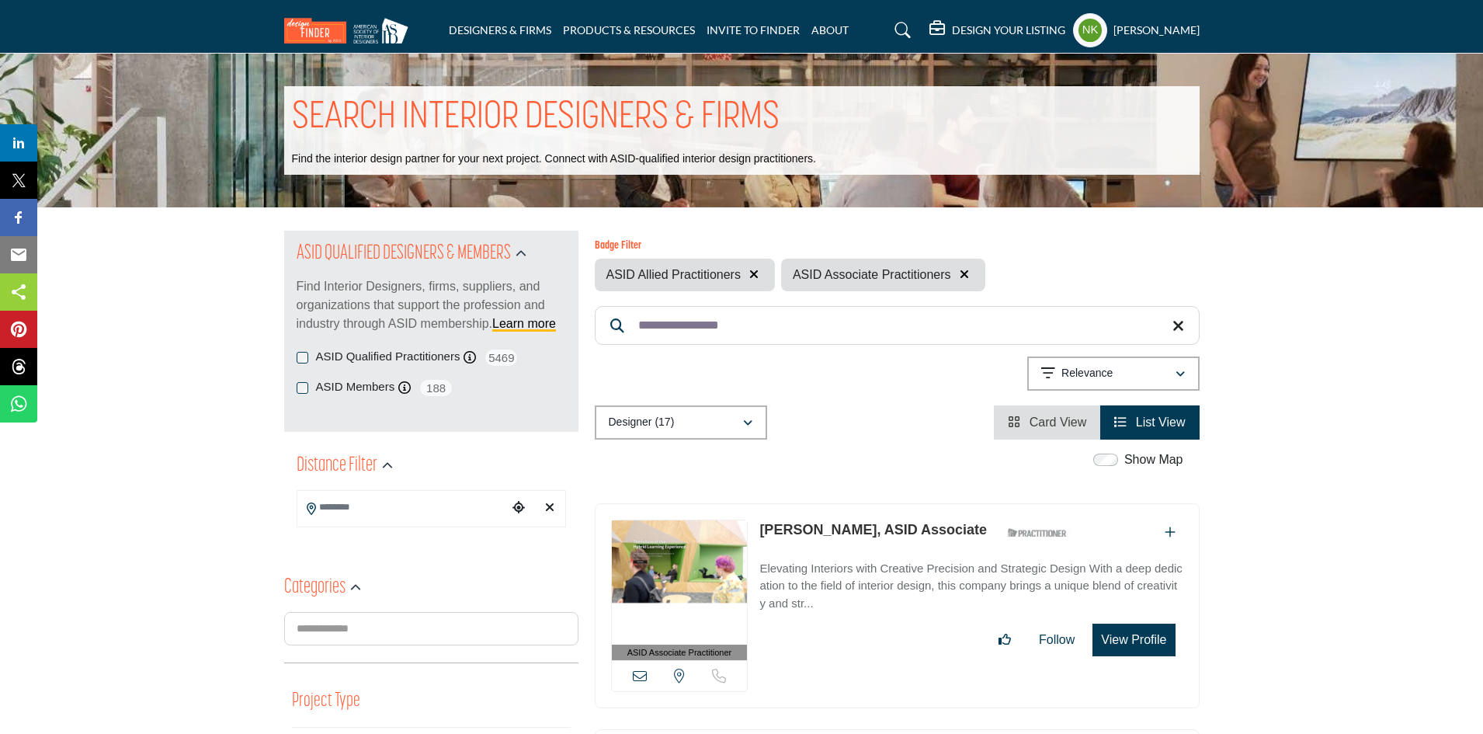
click at [768, 323] on input "**********" at bounding box center [897, 325] width 605 height 39
drag, startPoint x: 768, startPoint y: 323, endPoint x: 584, endPoint y: 314, distance: 183.4
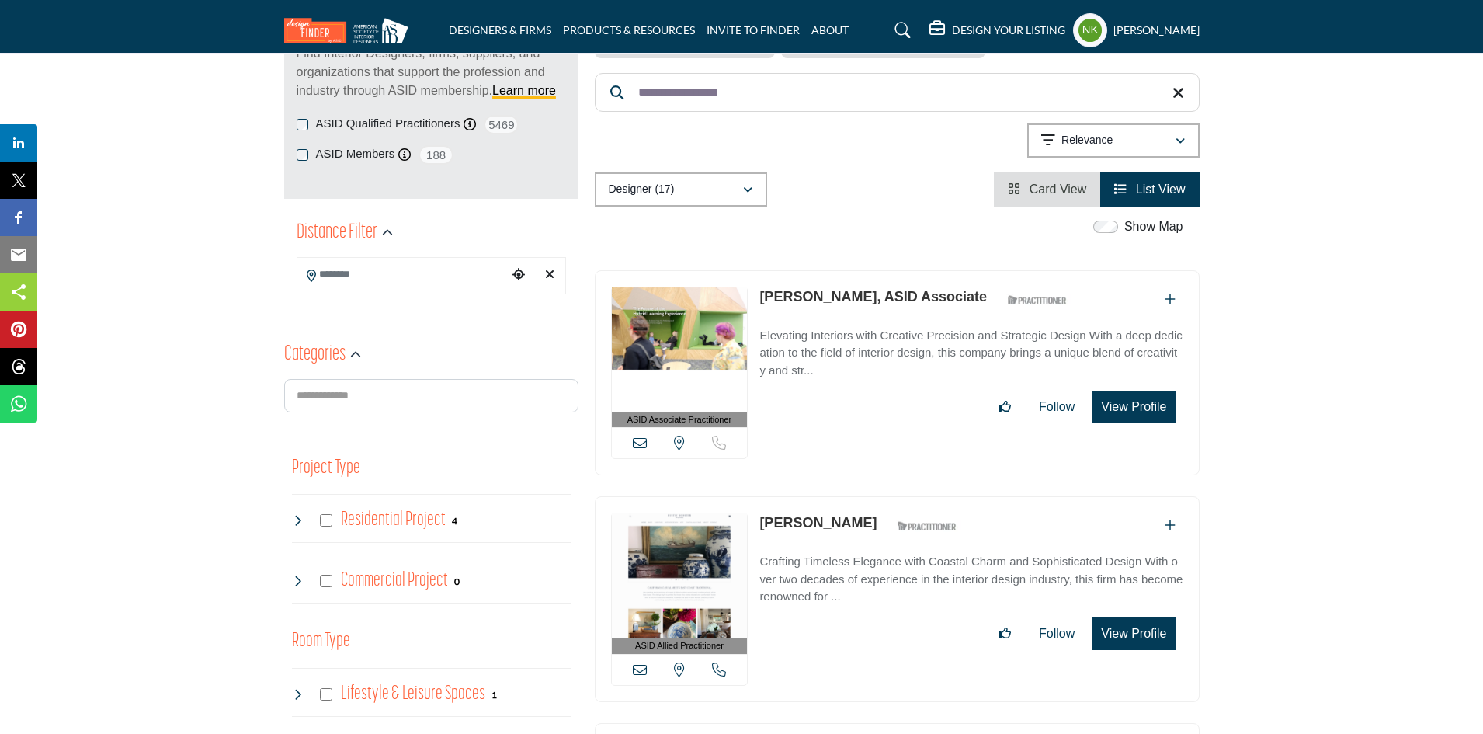
click at [852, 300] on link "Alejandra Delgado, ASID Associate" at bounding box center [872, 297] width 227 height 16
drag, startPoint x: 761, startPoint y: 89, endPoint x: 531, endPoint y: 84, distance: 229.8
paste input "Search Keyword"
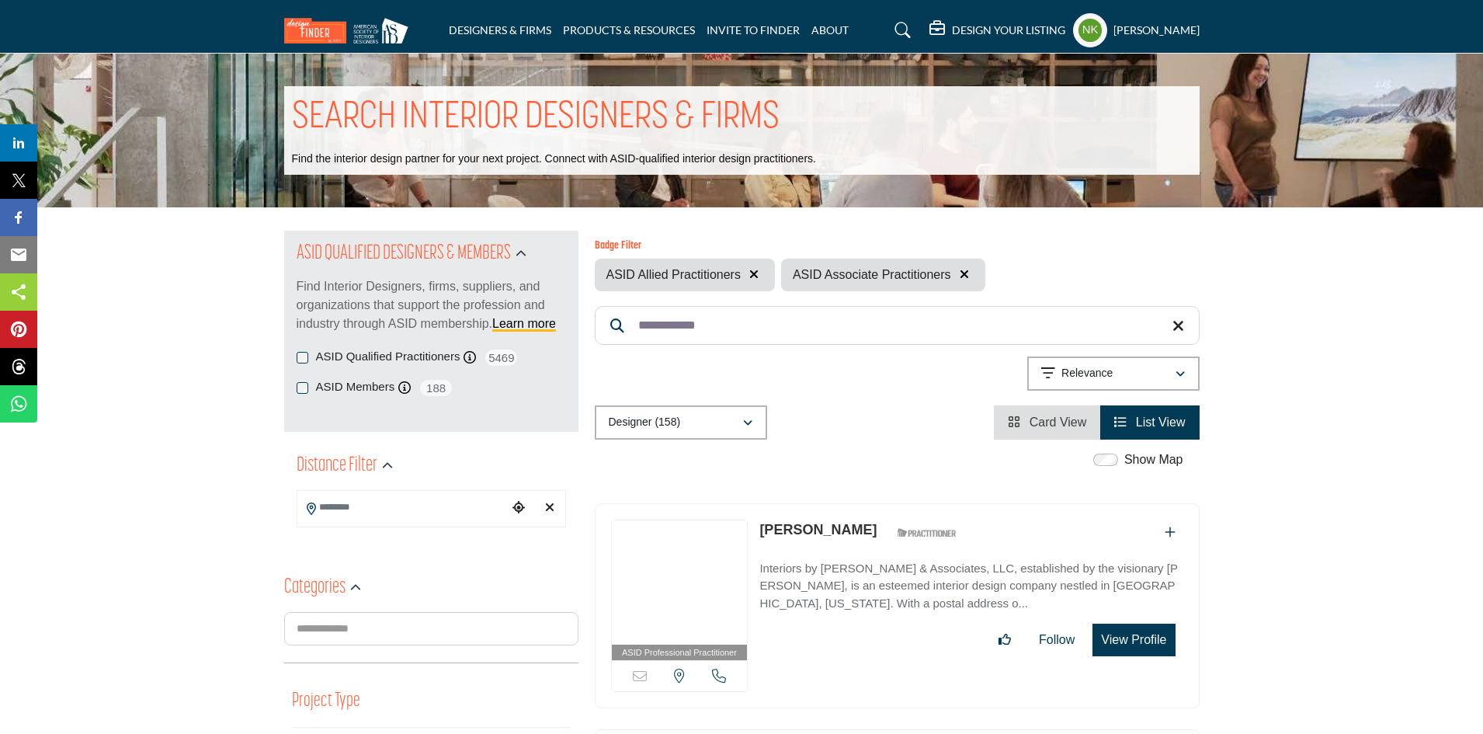
scroll to position [388, 0]
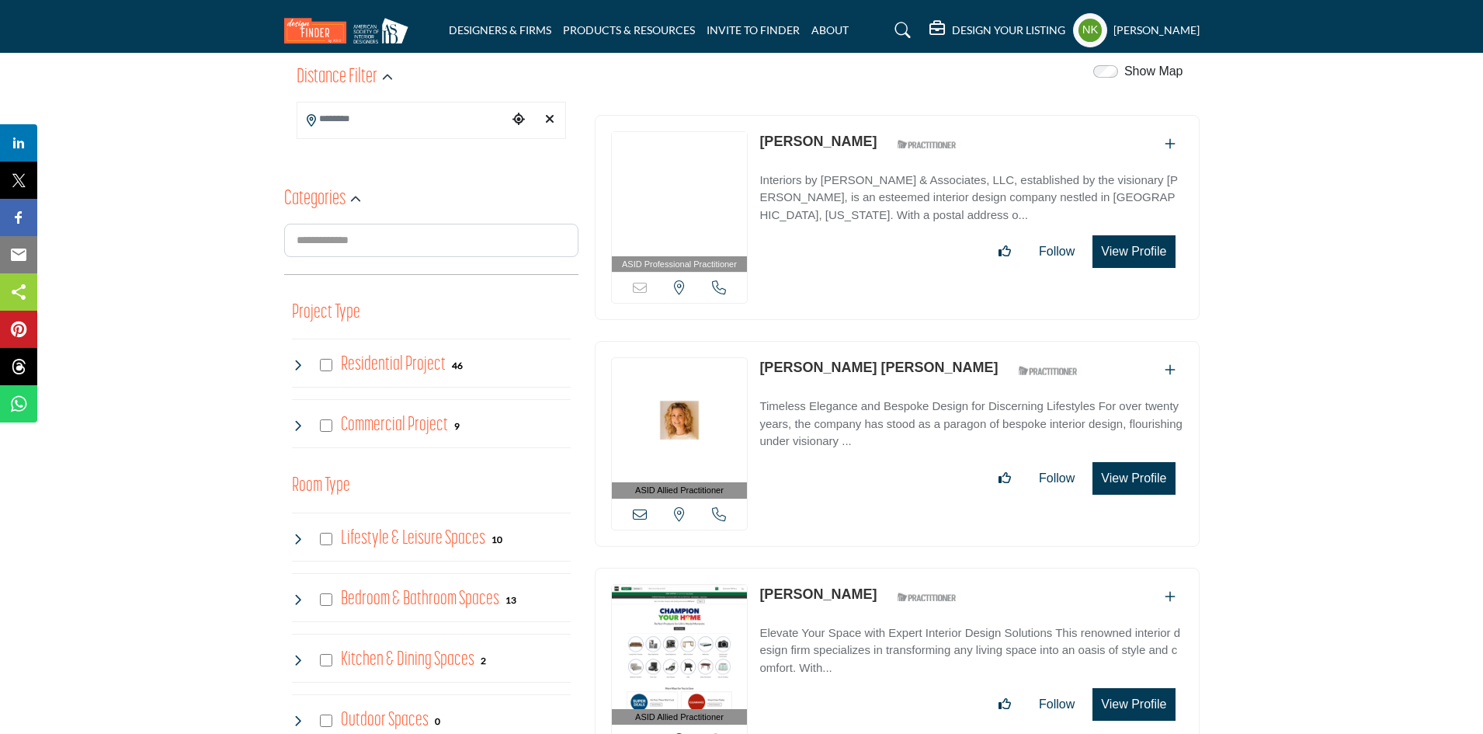
click at [801, 144] on link "Carnela Hill" at bounding box center [817, 142] width 117 height 16
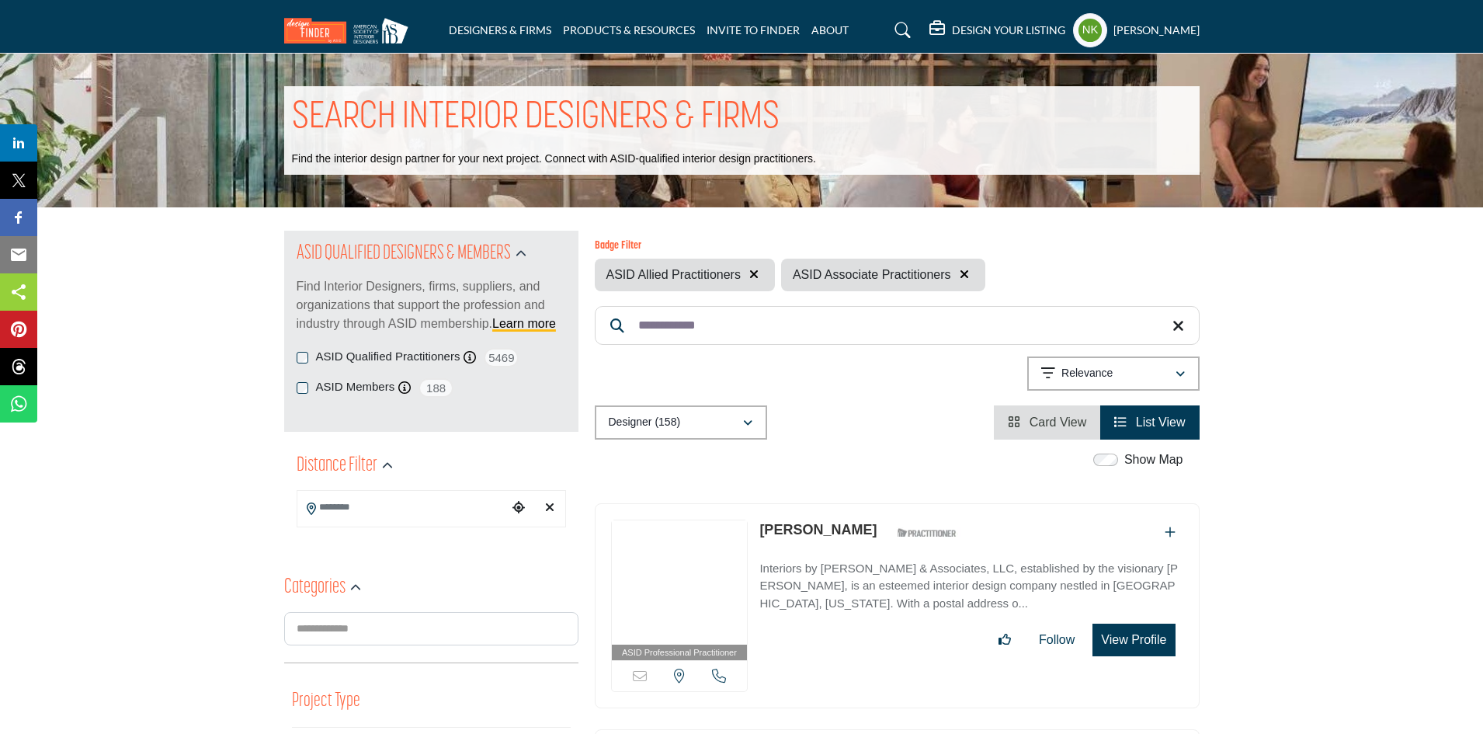
drag, startPoint x: 725, startPoint y: 335, endPoint x: 566, endPoint y: 319, distance: 159.9
paste input "Search Keyword"
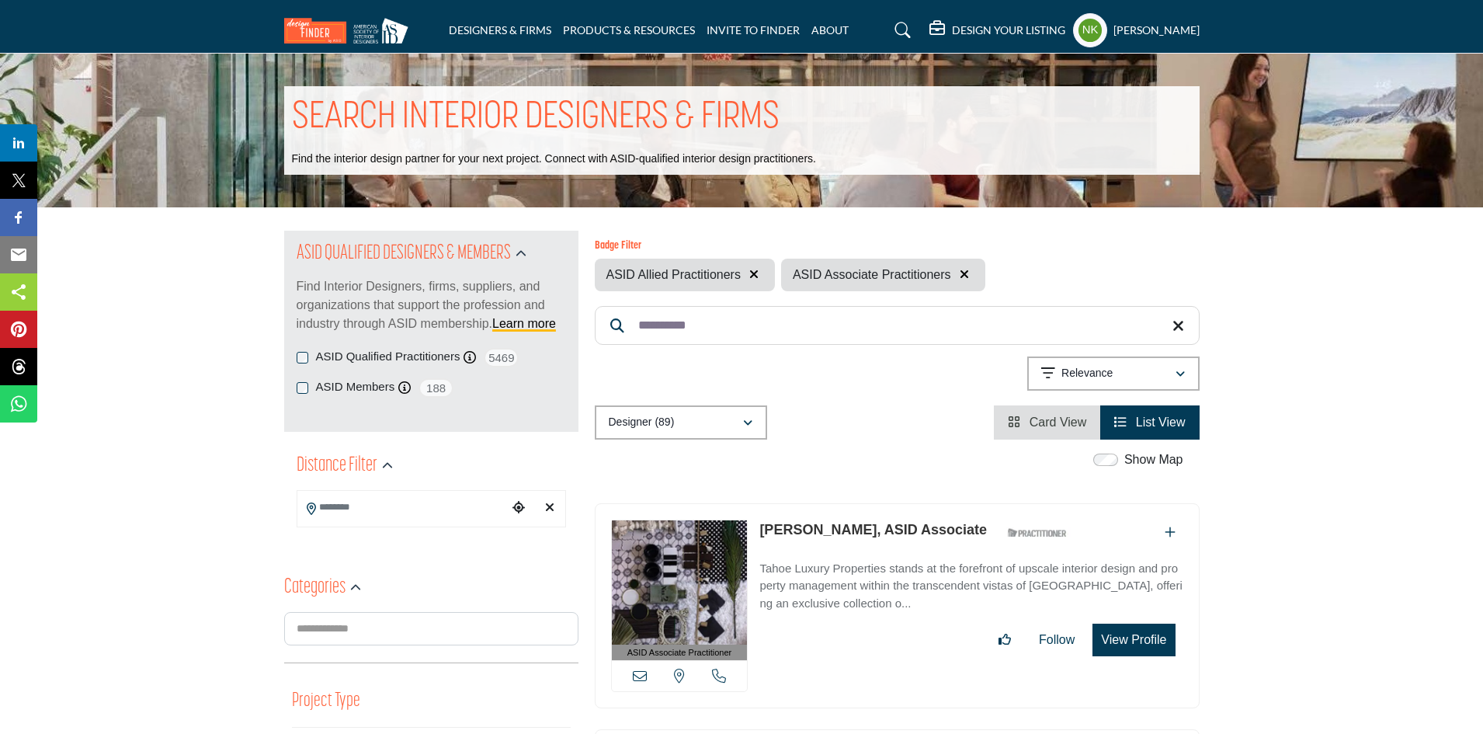
type input "**********"
click at [817, 528] on link "[PERSON_NAME], ASID Associate" at bounding box center [872, 530] width 227 height 16
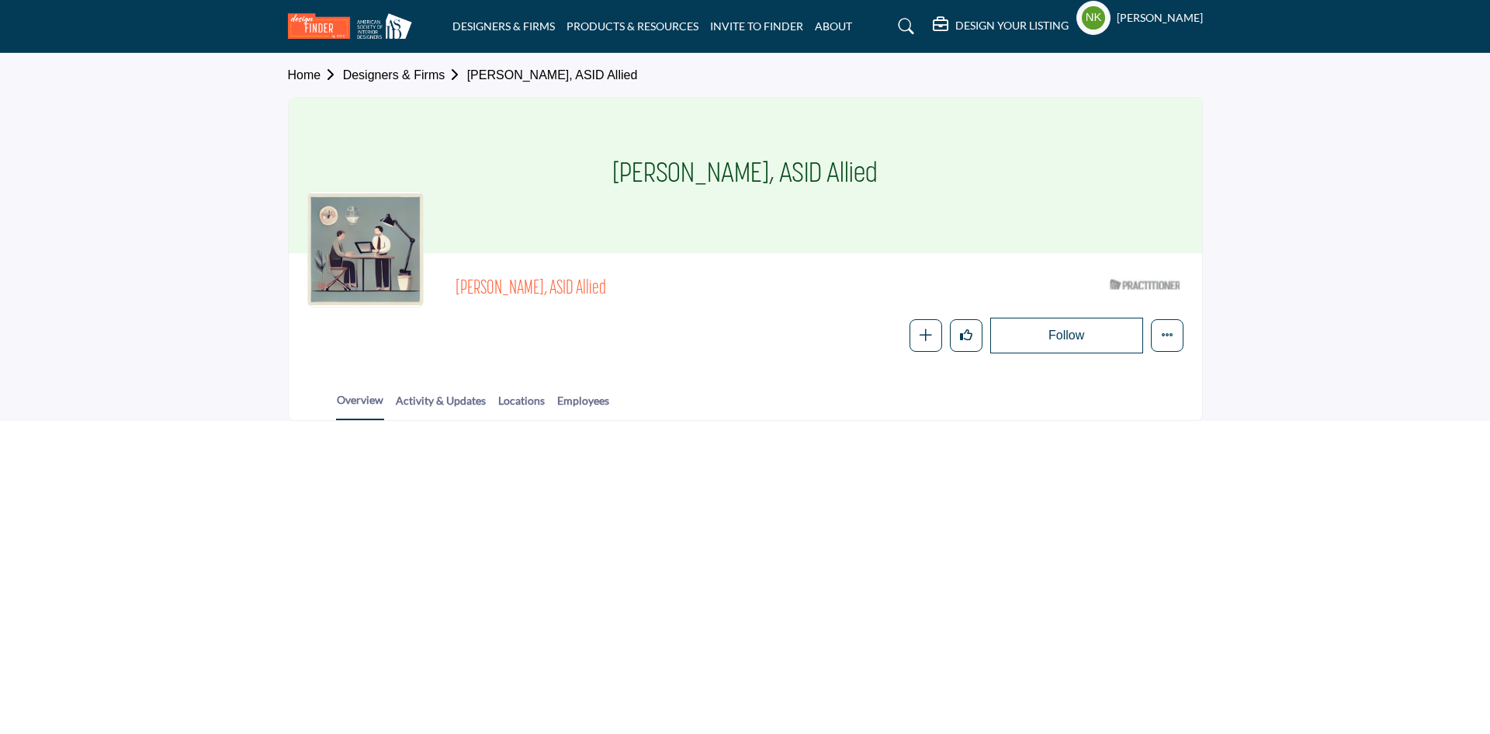
drag, startPoint x: 692, startPoint y: 284, endPoint x: 452, endPoint y: 290, distance: 239.9
click at [452, 290] on div "[PERSON_NAME], ASID Allied ASID Qualified Practitioner who validates work and e…" at bounding box center [745, 313] width 876 height 82
copy span "Darrell Belton, ASID Allied"
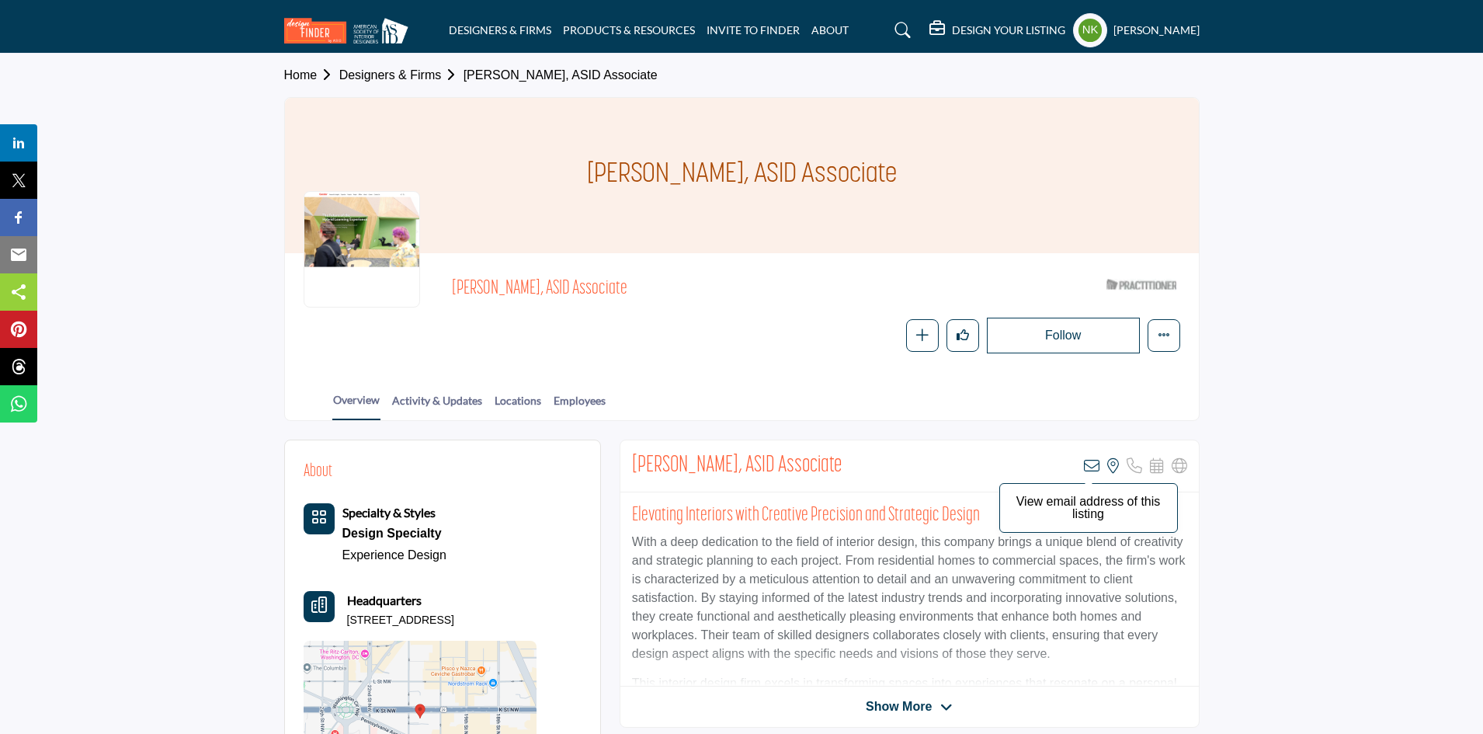
click at [1089, 463] on icon at bounding box center [1092, 466] width 16 height 16
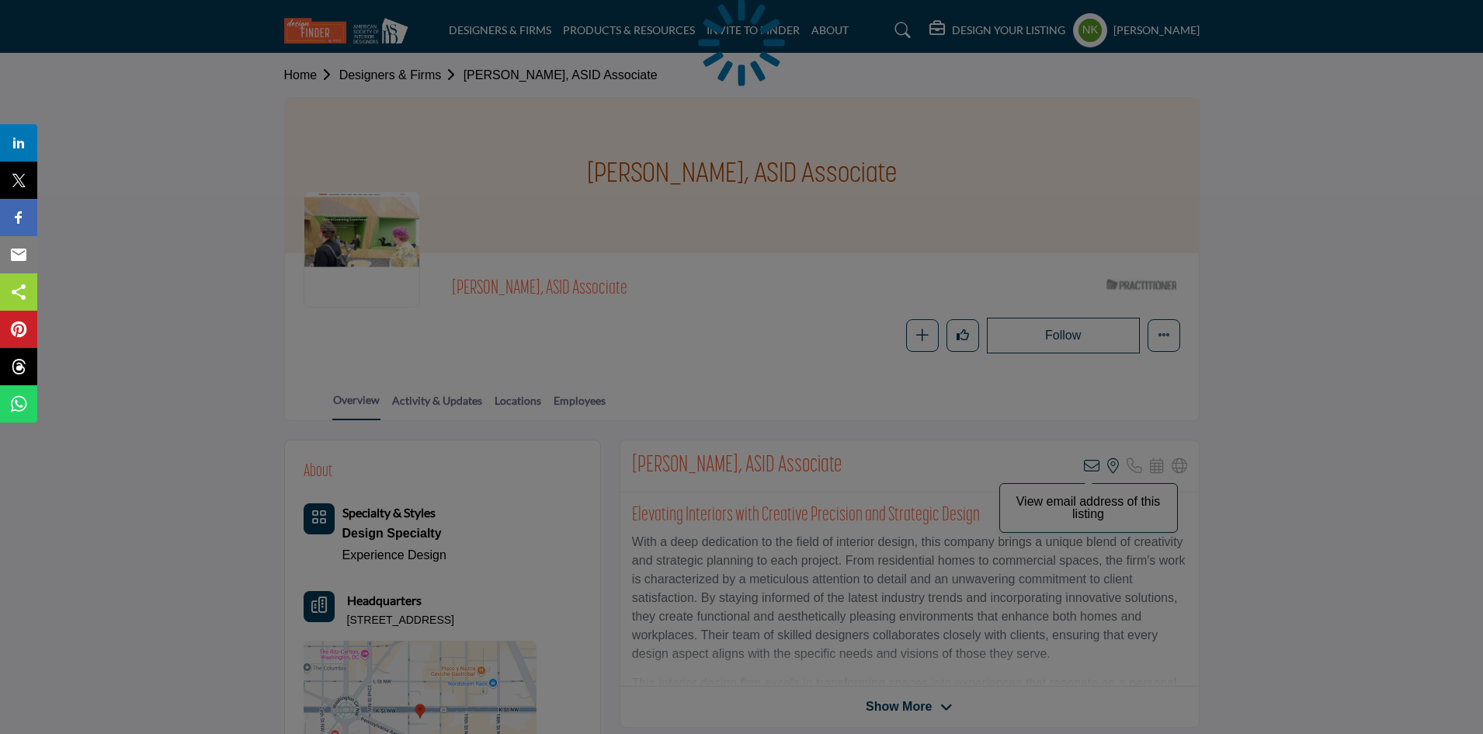
click at [1089, 463] on div at bounding box center [741, 367] width 1483 height 734
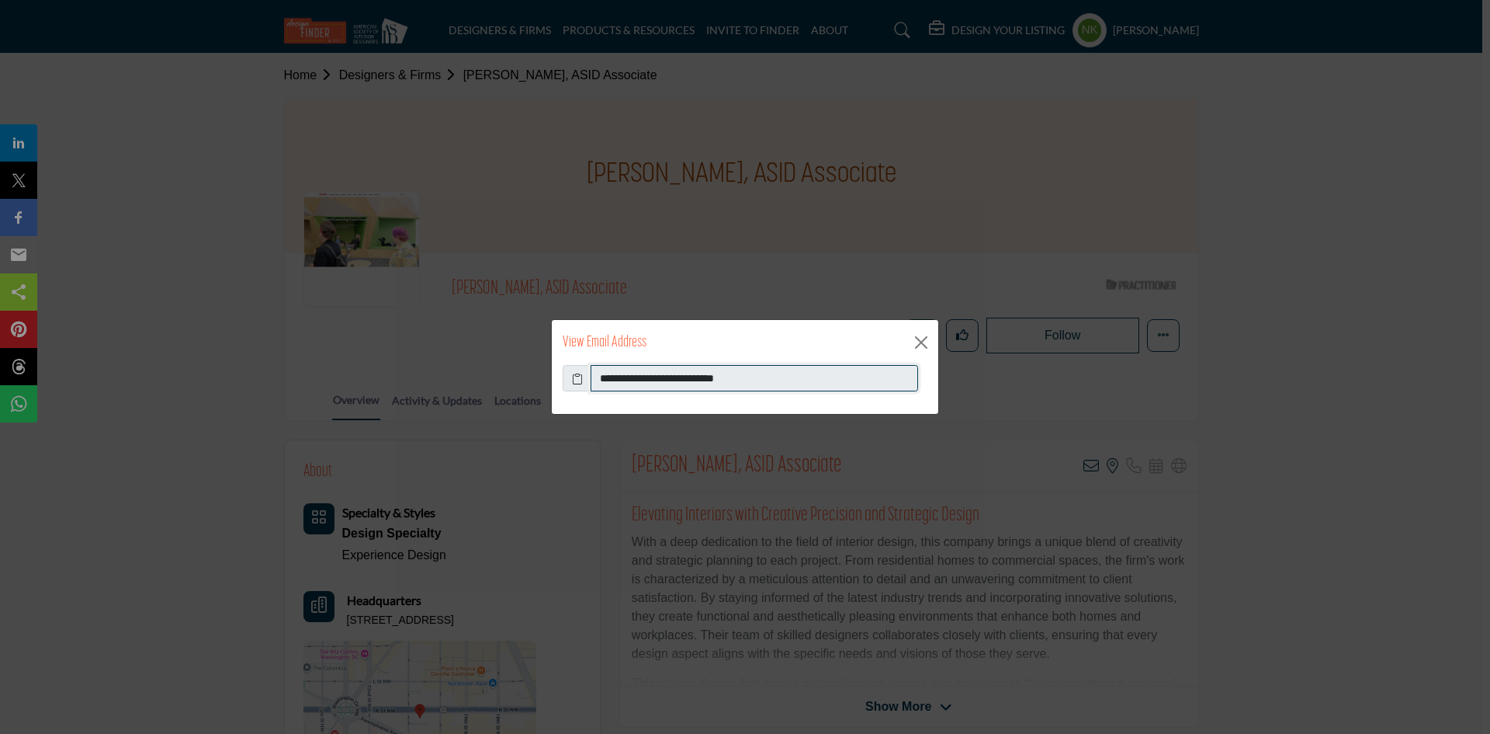
drag, startPoint x: 796, startPoint y: 371, endPoint x: 556, endPoint y: 359, distance: 240.9
click at [556, 359] on div "**********" at bounding box center [745, 366] width 388 height 95
drag, startPoint x: 925, startPoint y: 340, endPoint x: 768, endPoint y: 316, distance: 158.6
click at [907, 336] on div "View Email Address" at bounding box center [745, 342] width 387 height 45
click at [663, 275] on div "**********" at bounding box center [745, 367] width 1490 height 734
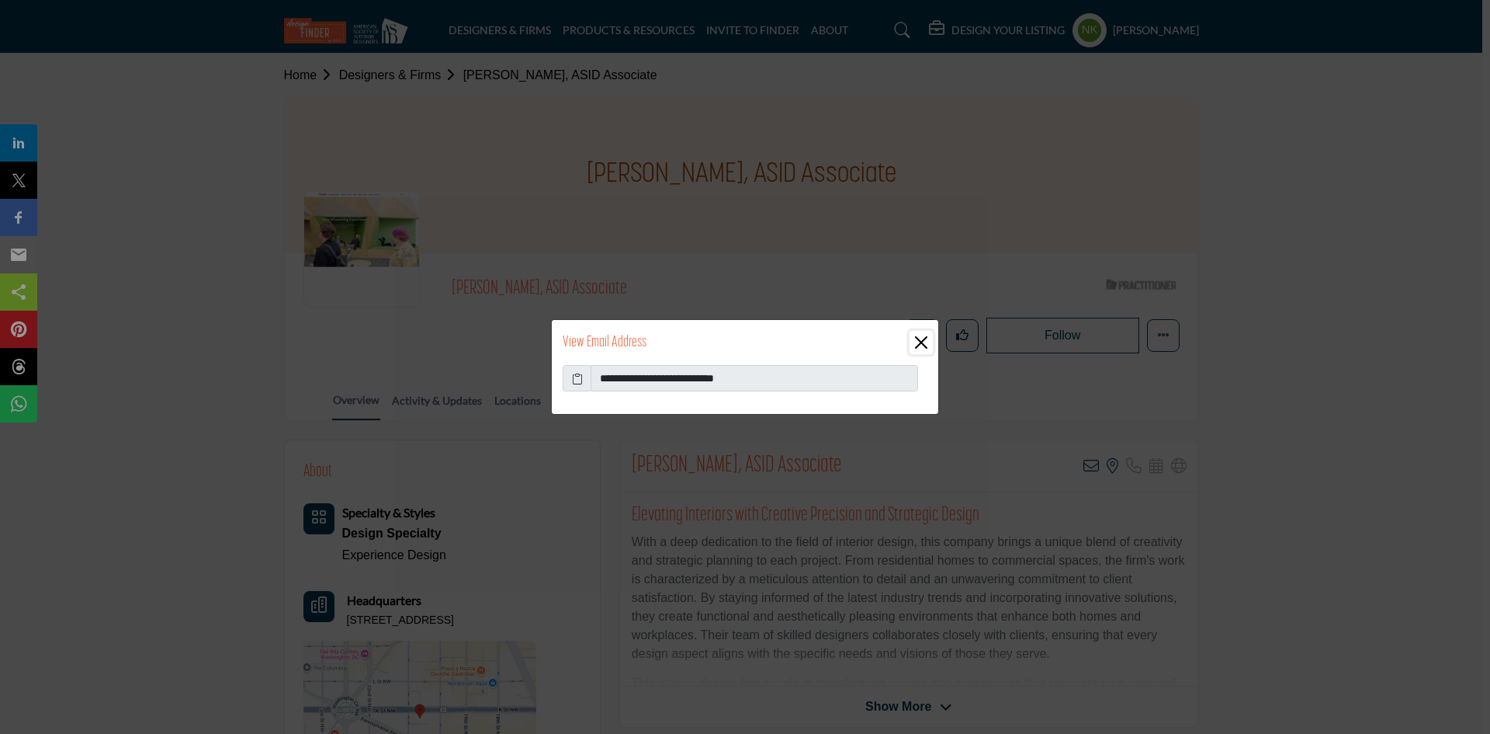
click at [915, 338] on button "Close" at bounding box center [921, 342] width 23 height 23
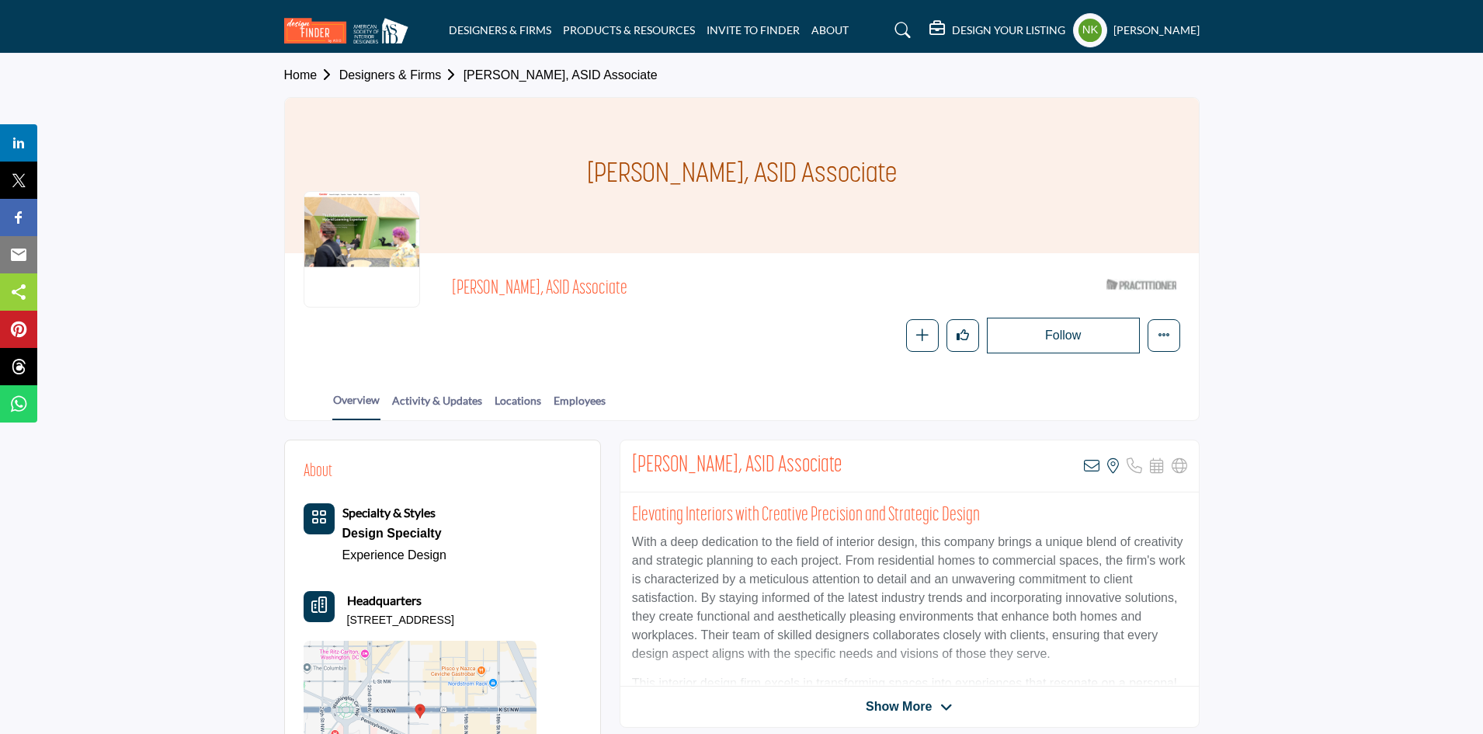
drag, startPoint x: 584, startPoint y: 266, endPoint x: 409, endPoint y: 253, distance: 175.9
click at [409, 272] on div "Alejandra Delgado, ASID Associate ASID Qualified Practitioner who validates wor…" at bounding box center [741, 313] width 876 height 82
copy div "Alejandra Delgado, ASID Associate"
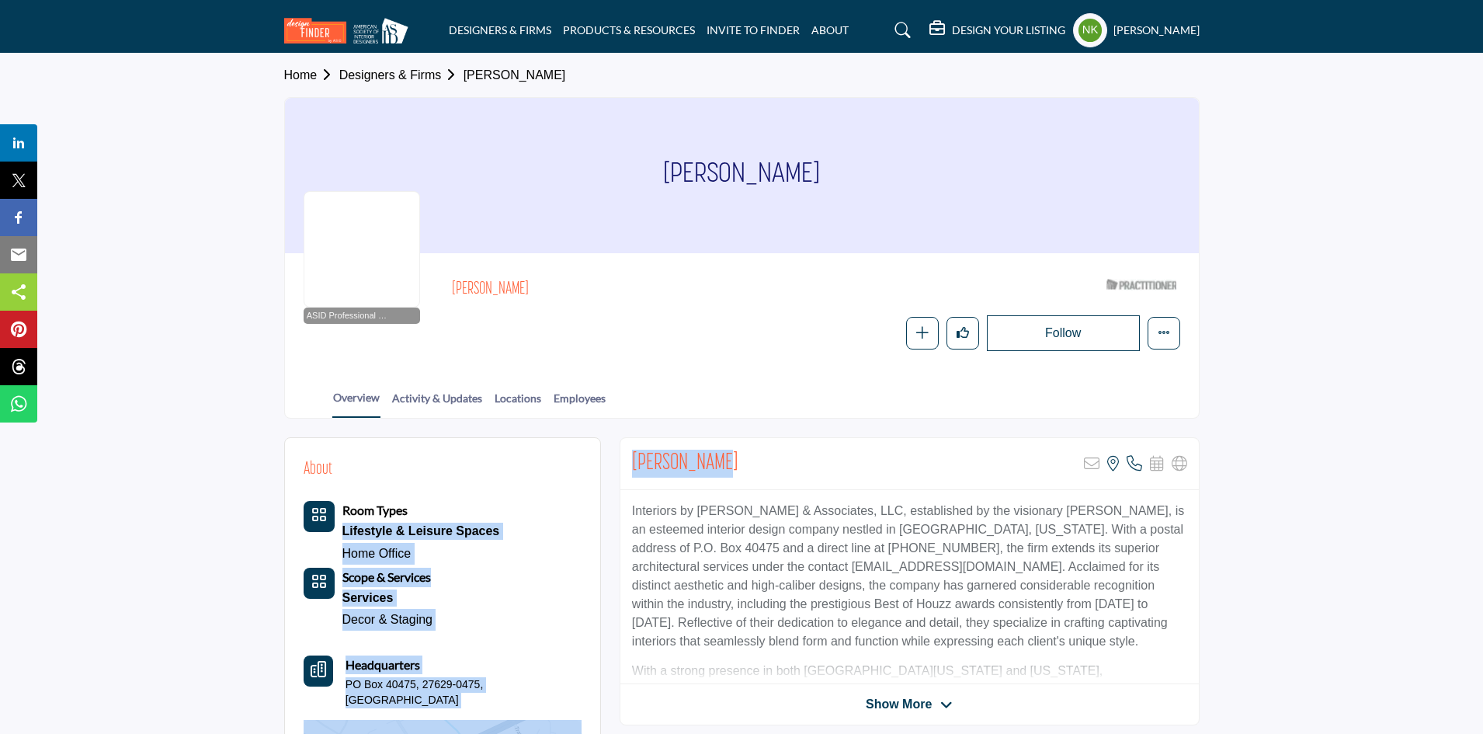
drag, startPoint x: 732, startPoint y: 454, endPoint x: 601, endPoint y: 464, distance: 131.6
click at [785, 466] on div "[PERSON_NAME] Sorry, but this listing is on a subscription plan which does not …" at bounding box center [909, 464] width 578 height 52
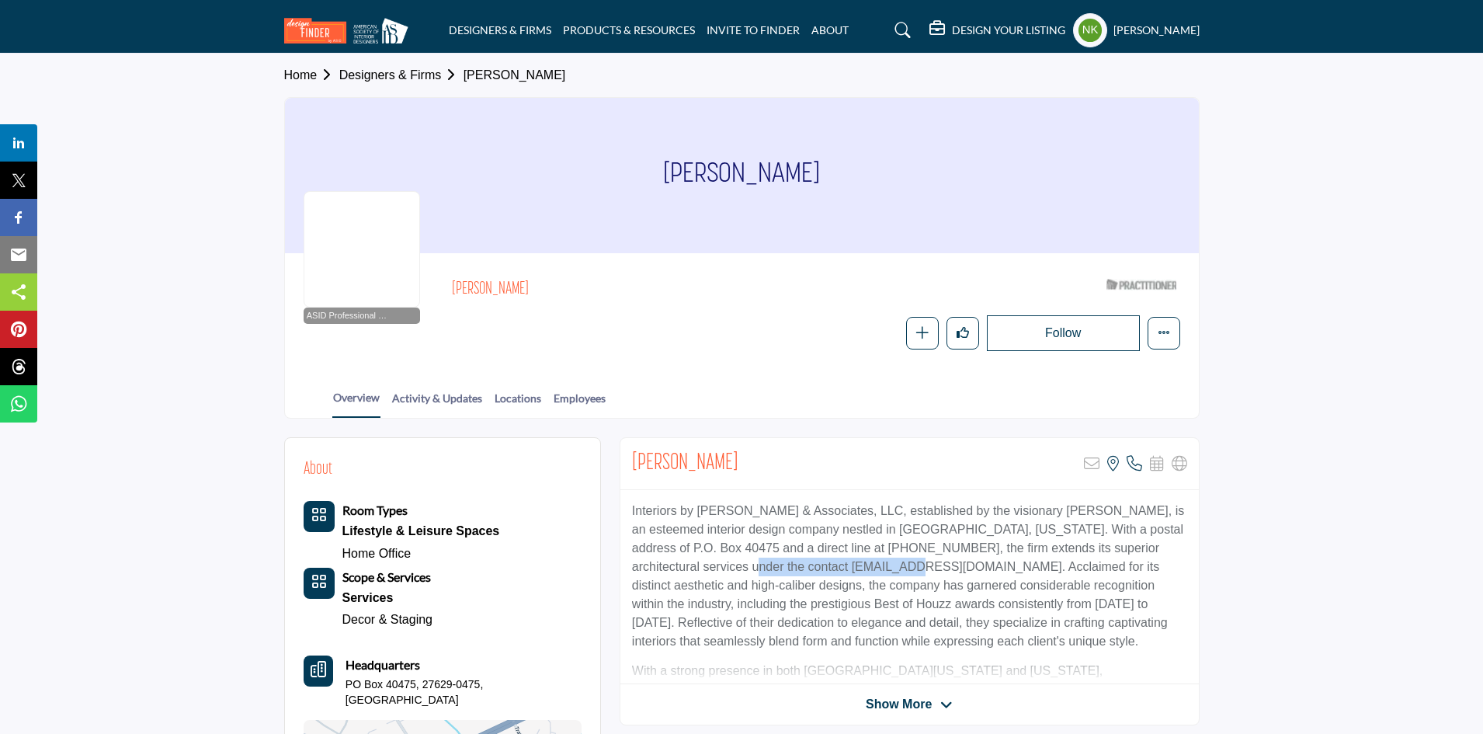
drag, startPoint x: 677, startPoint y: 570, endPoint x: 827, endPoint y: 575, distance: 150.7
click at [827, 575] on p "Interiors by Renee & Associates, LLC, established by the visionary Carnela Hill…" at bounding box center [909, 575] width 555 height 149
copy p "crhill@interiorsbyrenee.com"
drag, startPoint x: 550, startPoint y: 265, endPoint x: 432, endPoint y: 305, distance: 124.7
click at [432, 305] on div "ASID Professional Practitioner ASID Professional Practitioners have successfull…" at bounding box center [742, 311] width 914 height 116
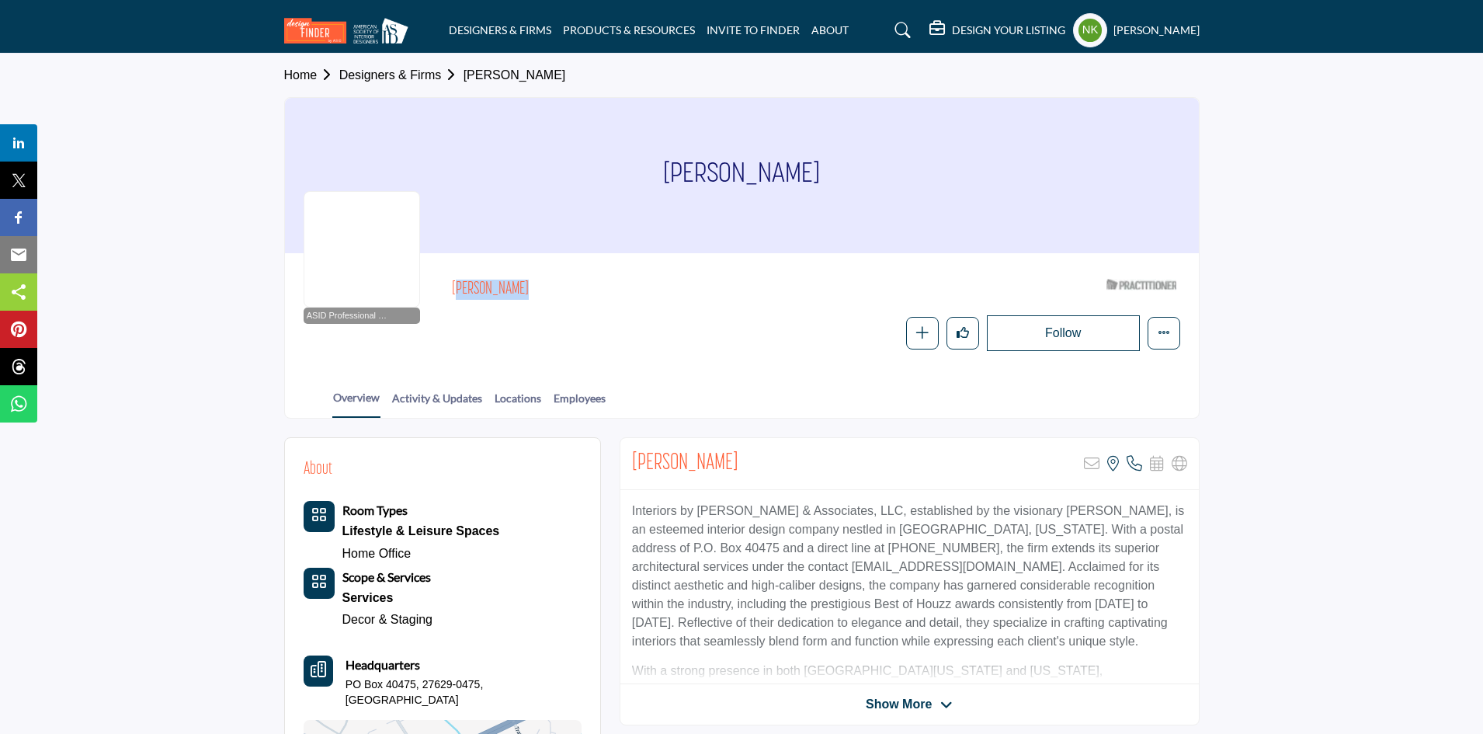
copy h2 "Carnela Hill"
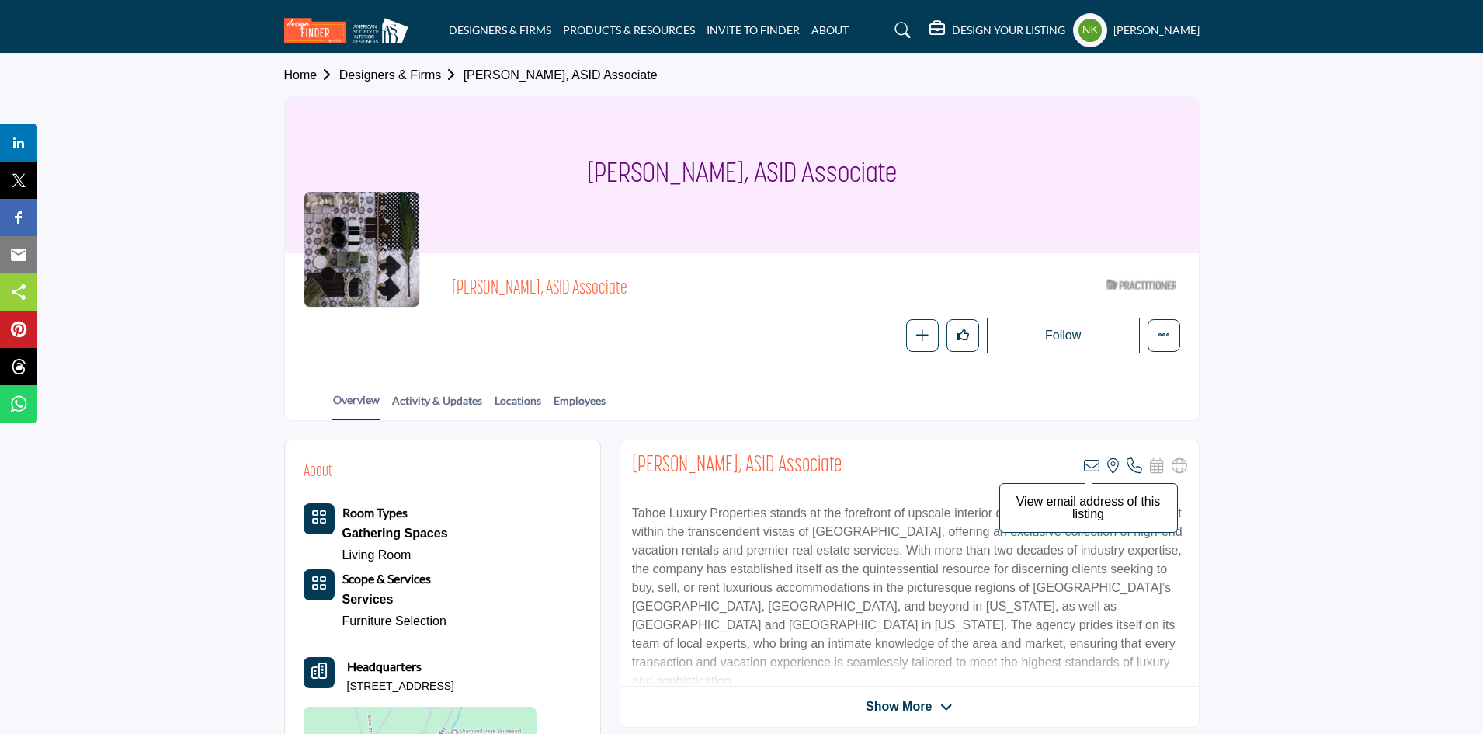
click at [1095, 463] on icon at bounding box center [1092, 466] width 16 height 16
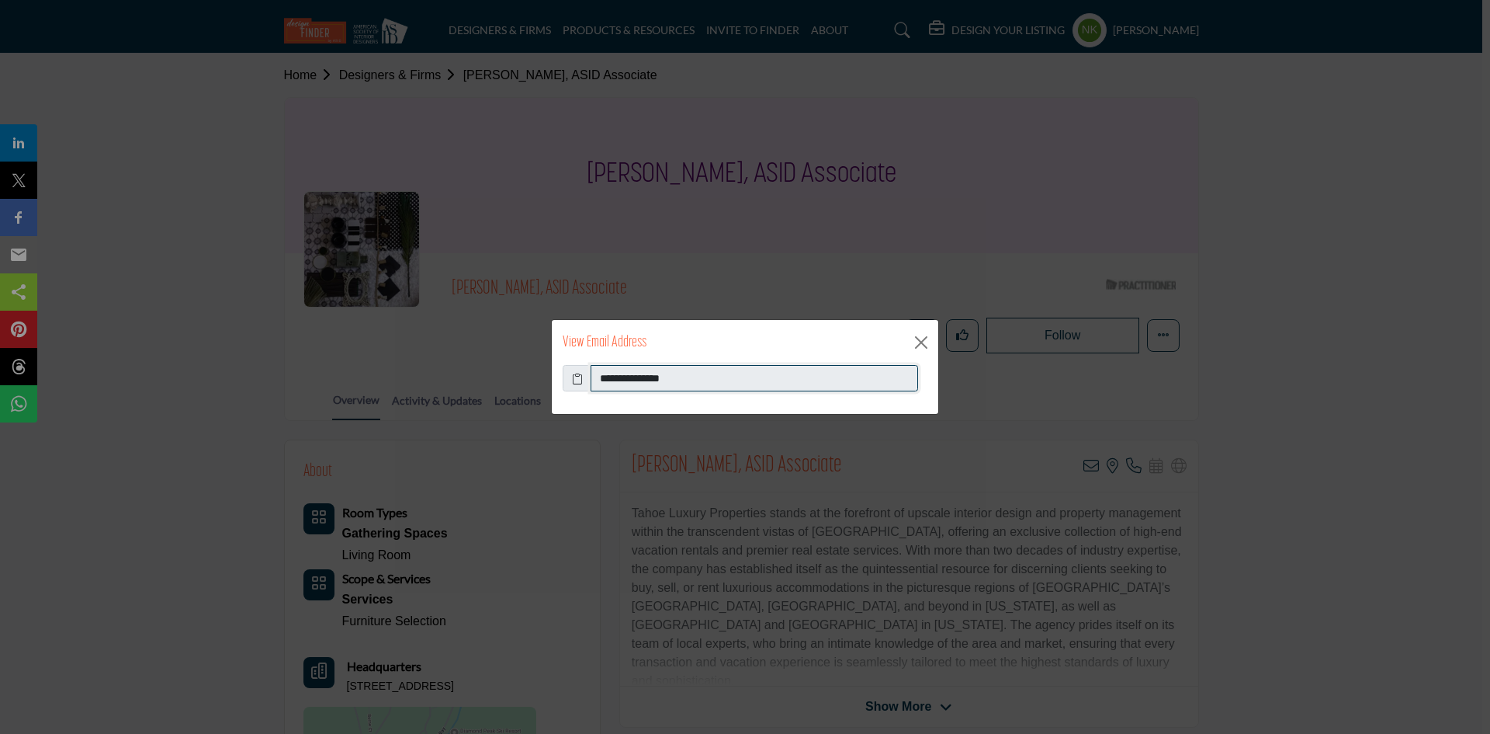
drag, startPoint x: 705, startPoint y: 379, endPoint x: 574, endPoint y: 376, distance: 130.4
click at [574, 376] on div "**********" at bounding box center [745, 378] width 365 height 26
click at [921, 345] on button "Close" at bounding box center [921, 342] width 23 height 23
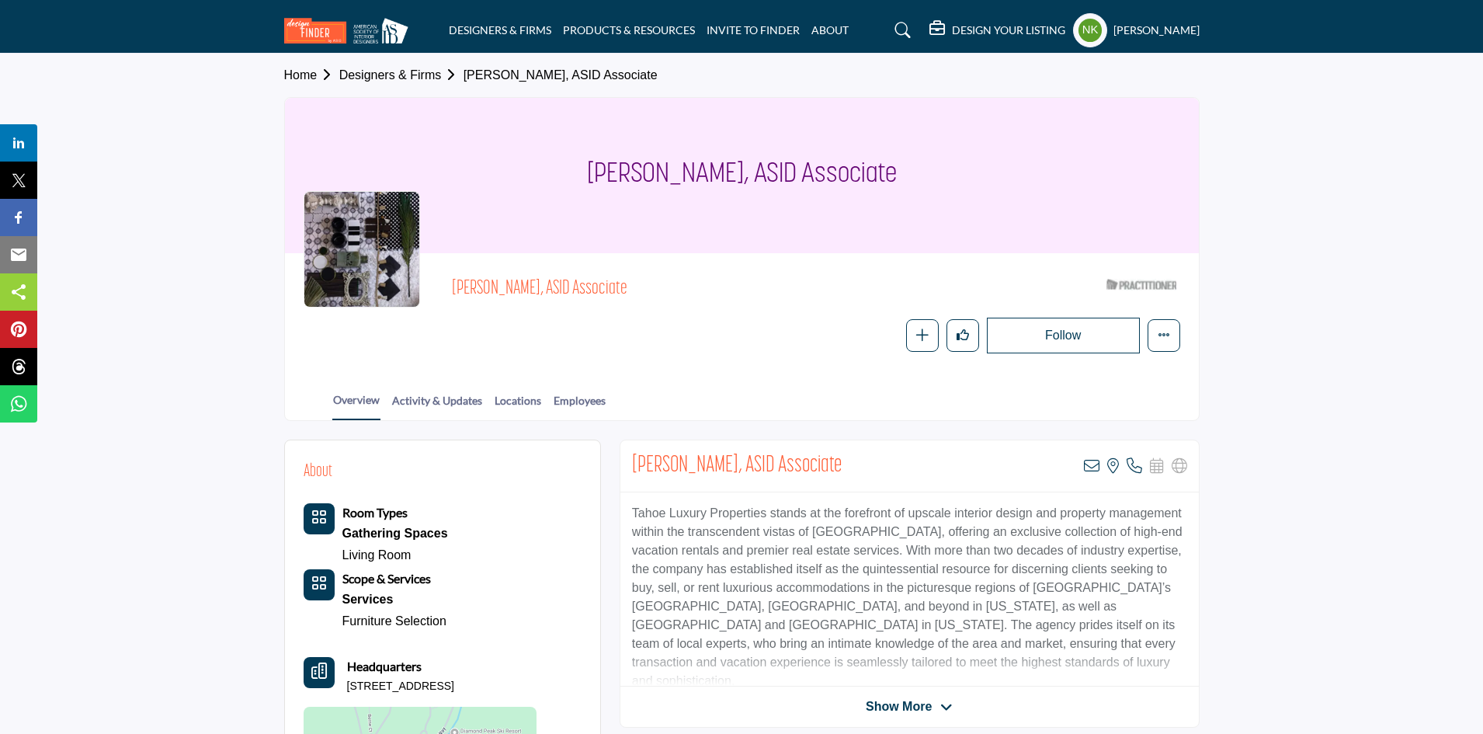
drag, startPoint x: 529, startPoint y: 688, endPoint x: 338, endPoint y: 692, distance: 191.0
click at [338, 692] on div "Headquarters [STREET_ADDRESS]" at bounding box center [419, 675] width 233 height 37
drag, startPoint x: 602, startPoint y: 287, endPoint x: 457, endPoint y: 282, distance: 144.5
click at [457, 282] on span "[PERSON_NAME], ASID Associate" at bounding box center [627, 289] width 350 height 26
copy span "[PERSON_NAME], ASID Associate"
